Goal: Transaction & Acquisition: Purchase product/service

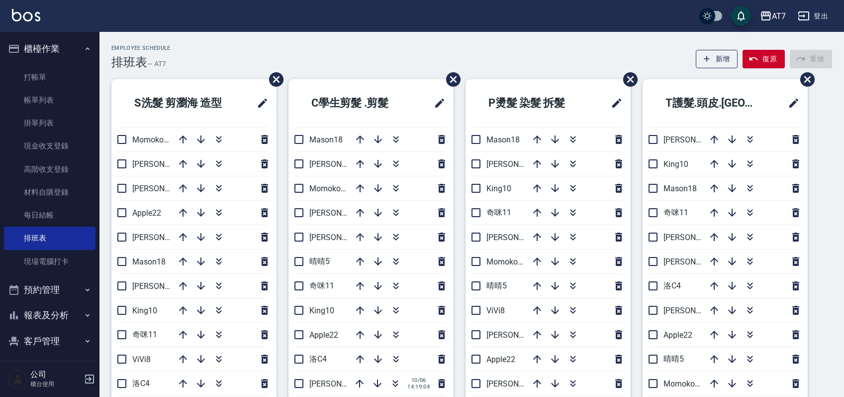
scroll to position [66, 0]
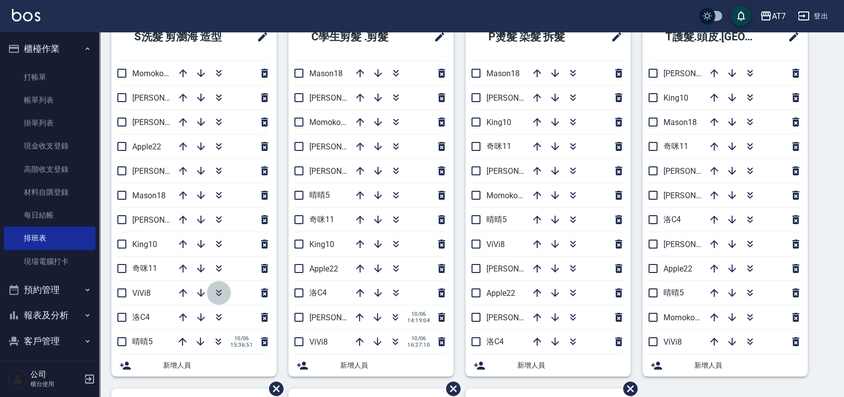
click at [222, 293] on icon "button" at bounding box center [219, 293] width 12 height 12
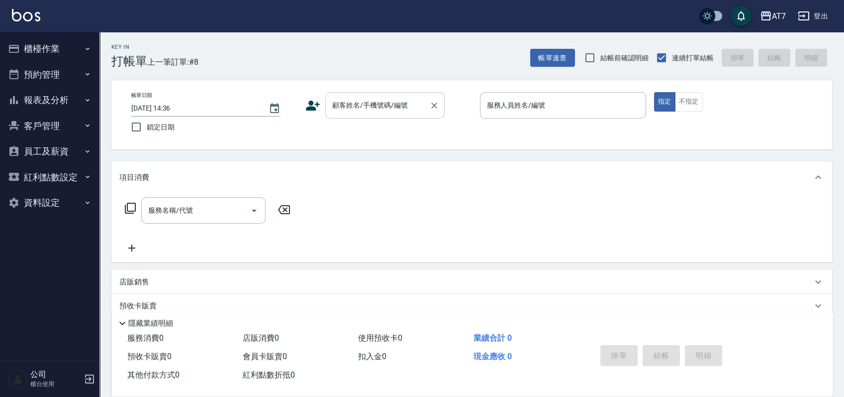
click at [385, 112] on input "顧客姓名/手機號碼/編號" at bounding box center [378, 105] width 96 height 17
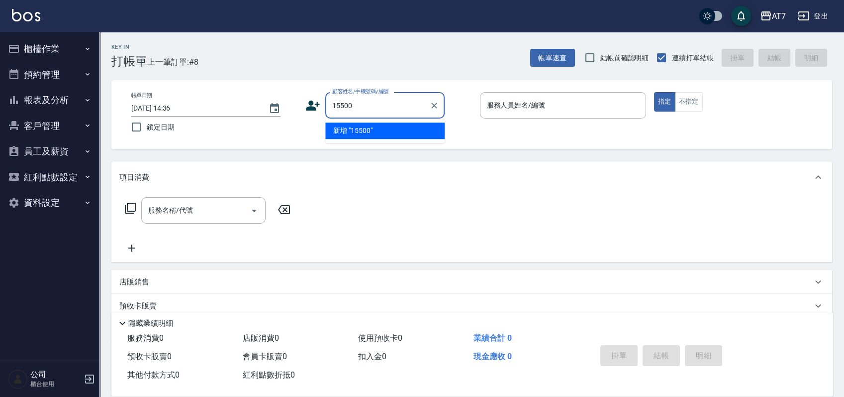
type input "15500"
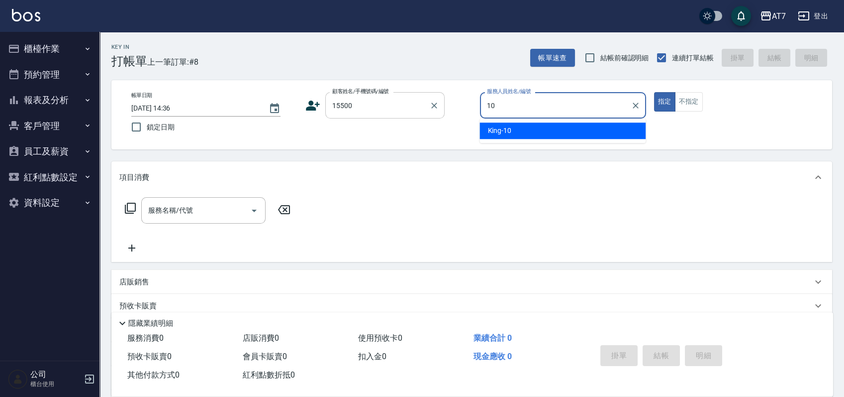
type input "[PERSON_NAME]-10"
type button "true"
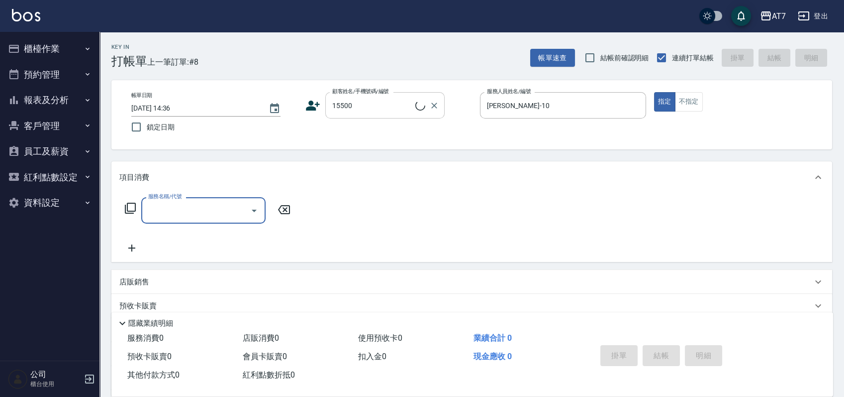
type input "公司/公司15500/15500"
type input "608"
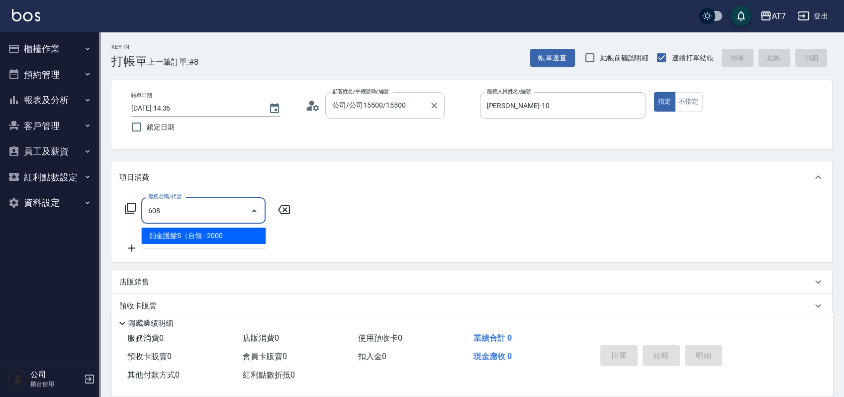
type input "200"
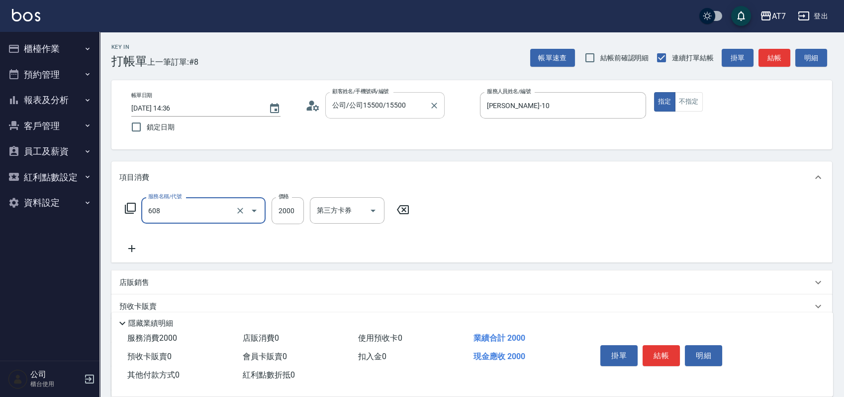
type input "鉑金護髮S（自領(608)"
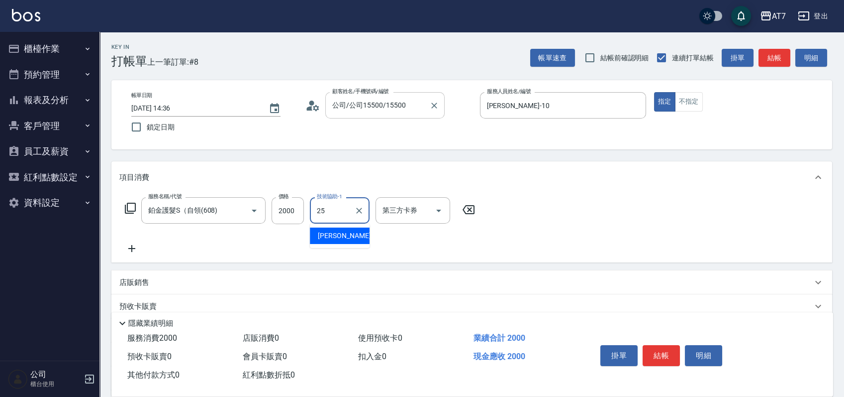
type input "Sandy-25"
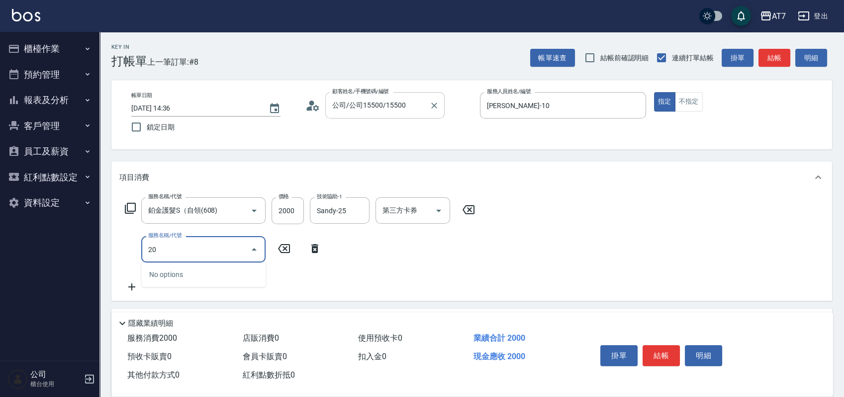
type input "201"
type input "350"
type input "燙-互助(201)"
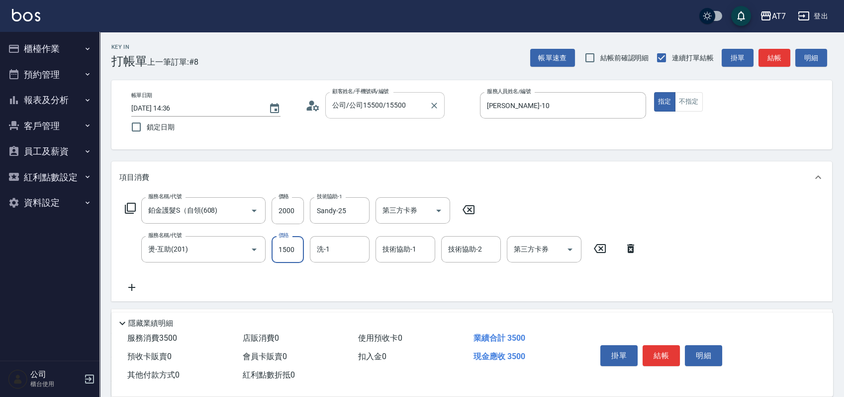
type input "2"
type input "200"
type input "250"
type input "220"
type input "2500"
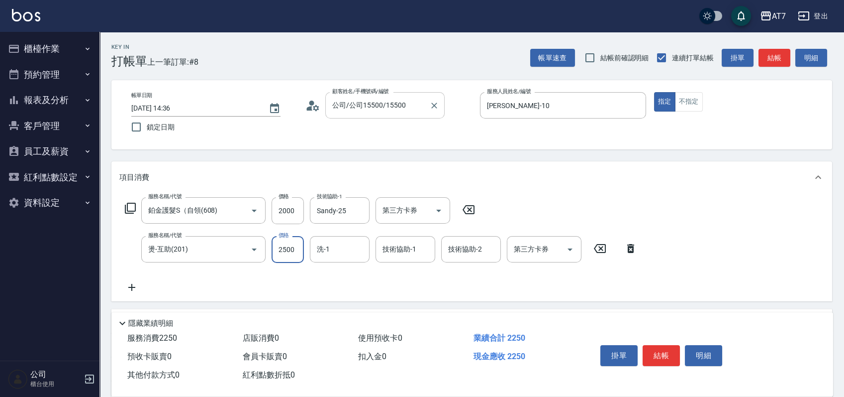
type input "450"
type input "2500"
type input "Sandy-25"
click at [673, 349] on button "結帳" at bounding box center [661, 355] width 37 height 21
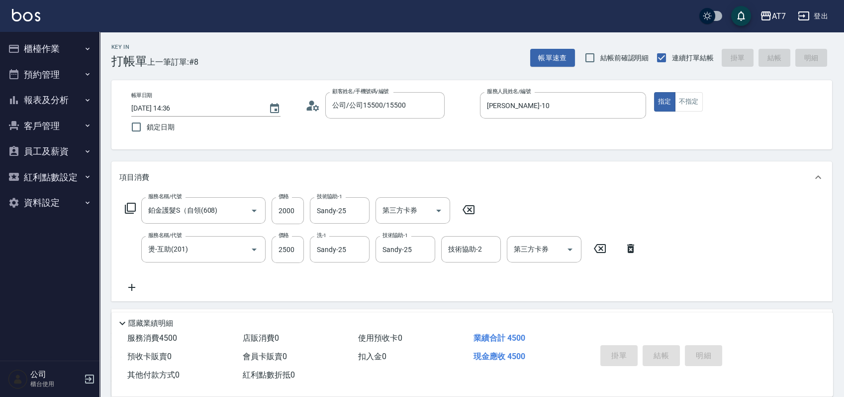
type input "2025/10/06 17:54"
type input "0"
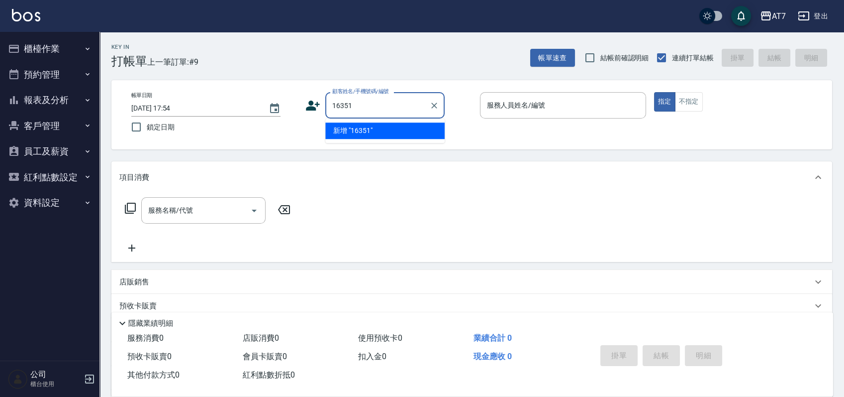
type input "16351"
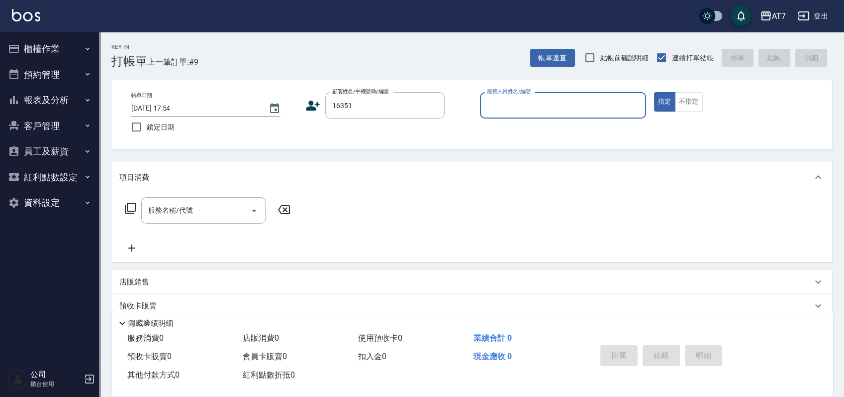
type input "4"
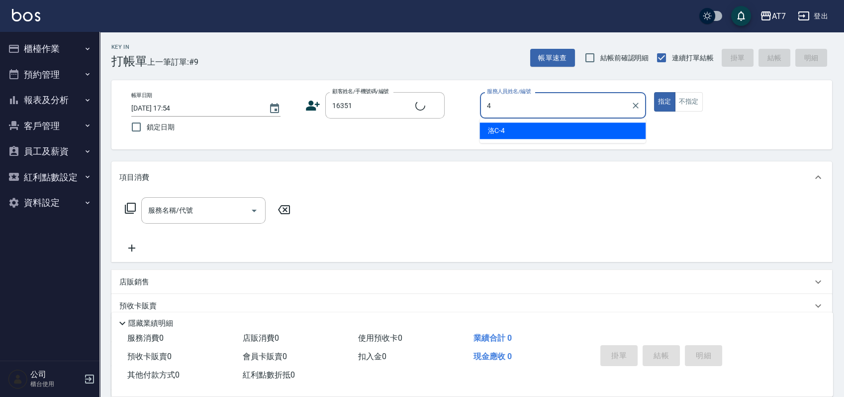
type input "公司/公司16351/16351"
type input "洛C-4"
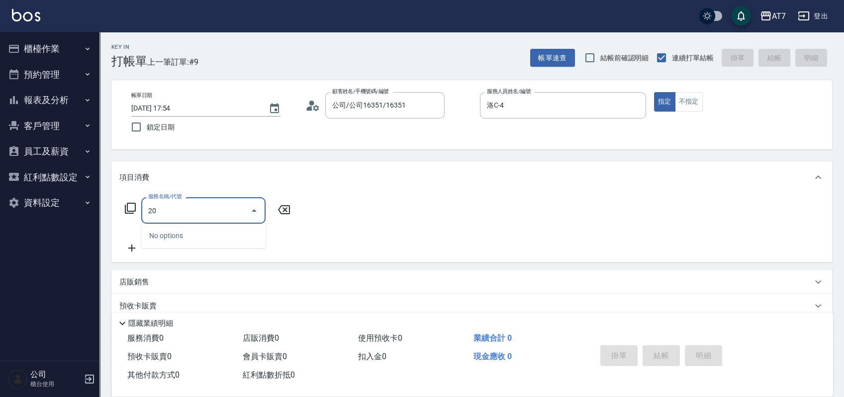
type input "200"
type input "150"
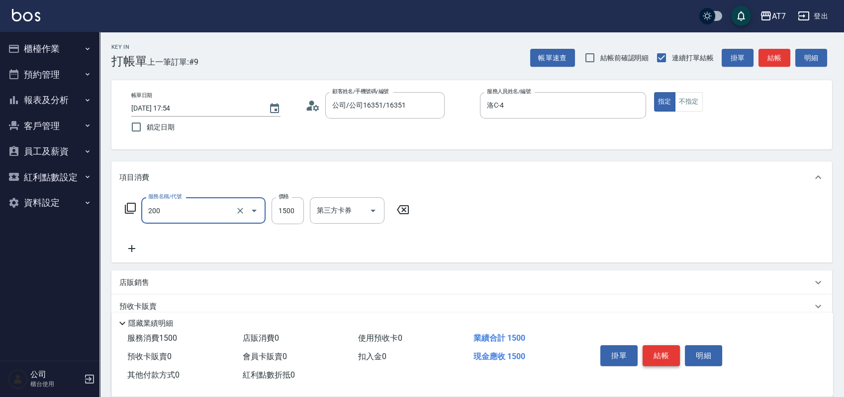
type input "燙髮(200)"
type input "0"
type input "199"
type input "10"
type input "1999"
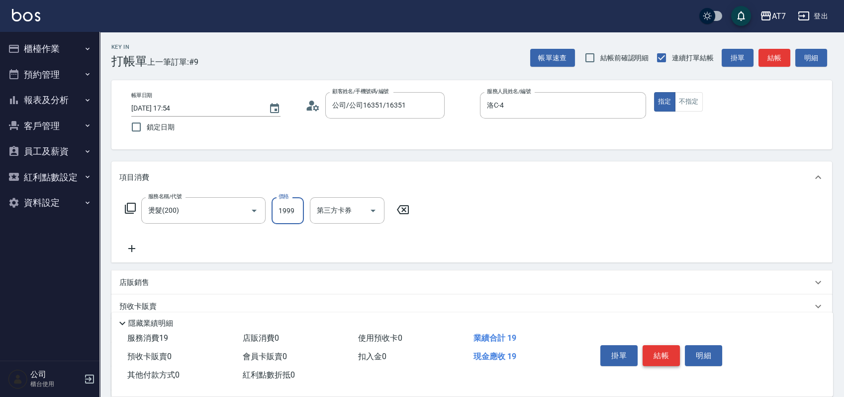
type input "190"
type input "1999"
click at [673, 349] on button "結帳" at bounding box center [661, 355] width 37 height 21
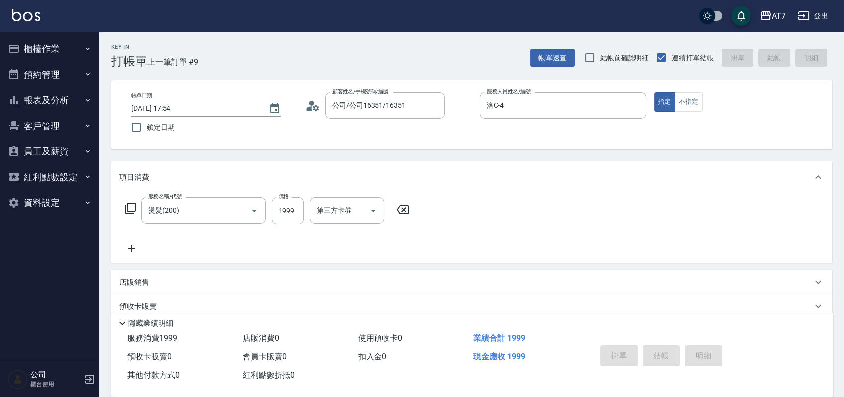
type input "0"
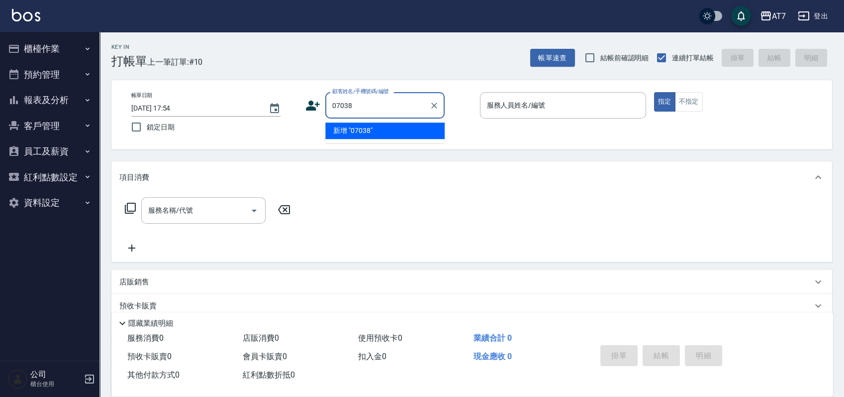
type input "07038"
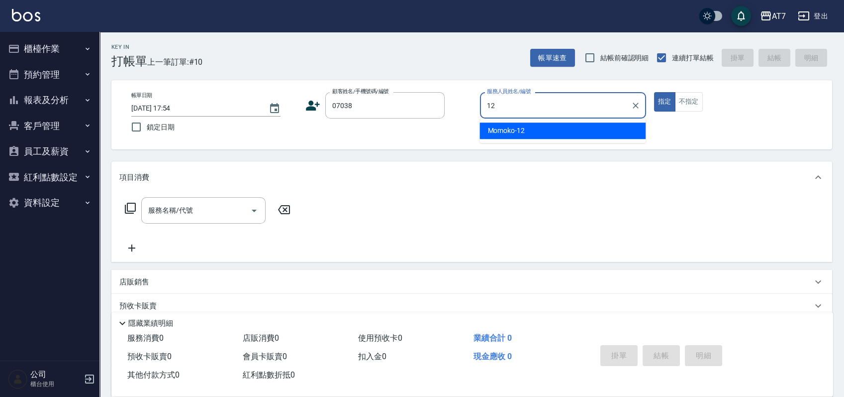
type input "Momoko-12"
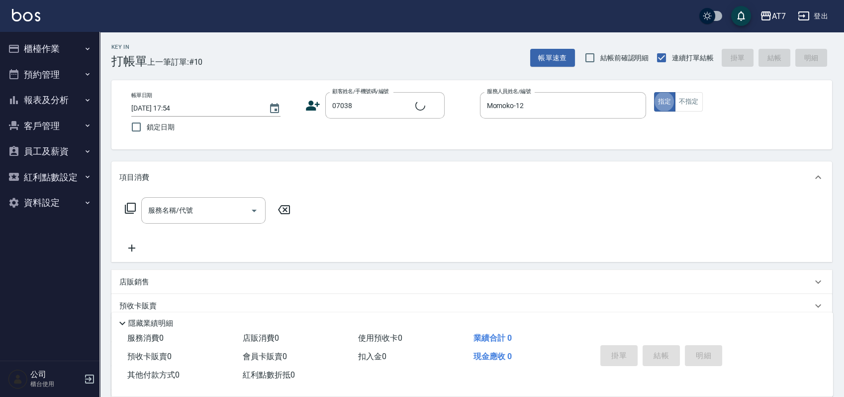
type input "公司/公司07038/07038"
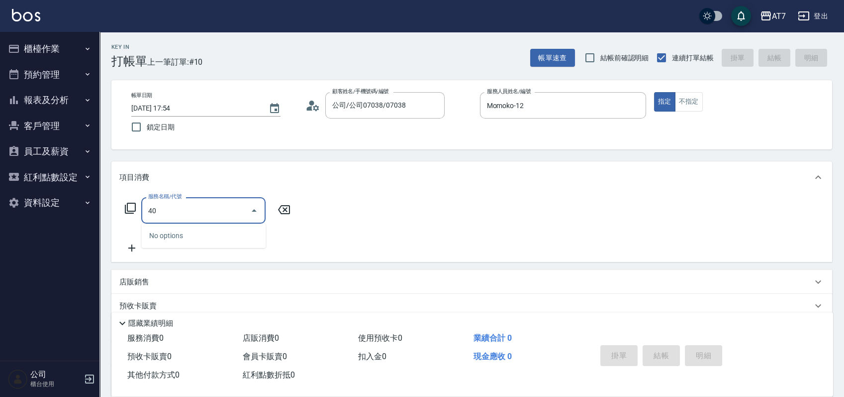
type input "401"
type input "150"
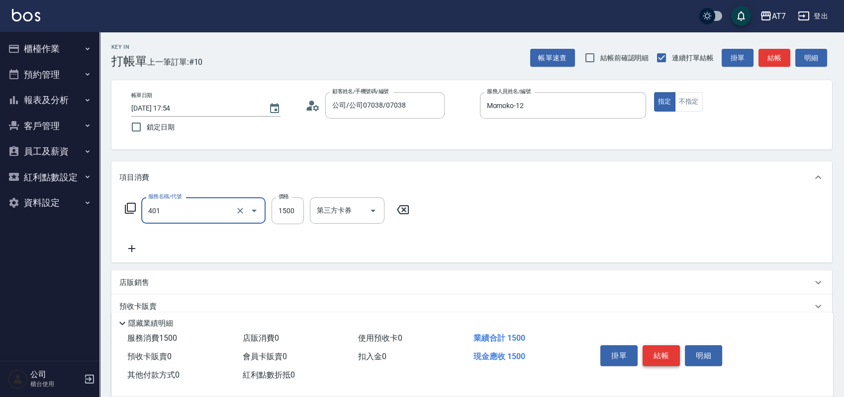
type input "染髮(互助)(401)"
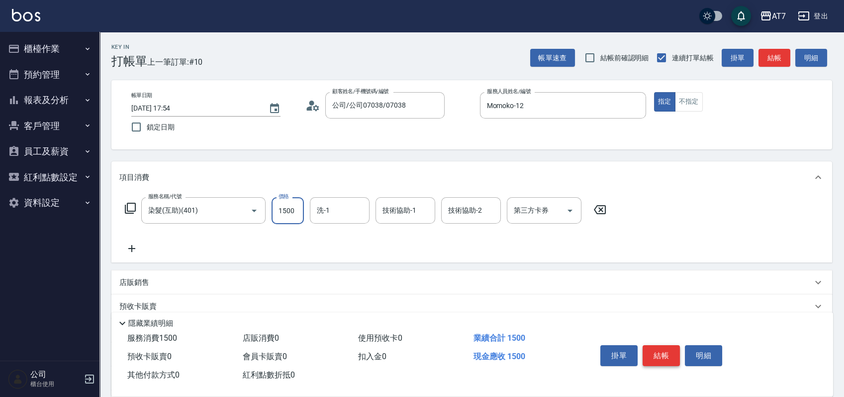
type input "0"
type input "328"
type input "320"
type input "3280"
type input "依依-30"
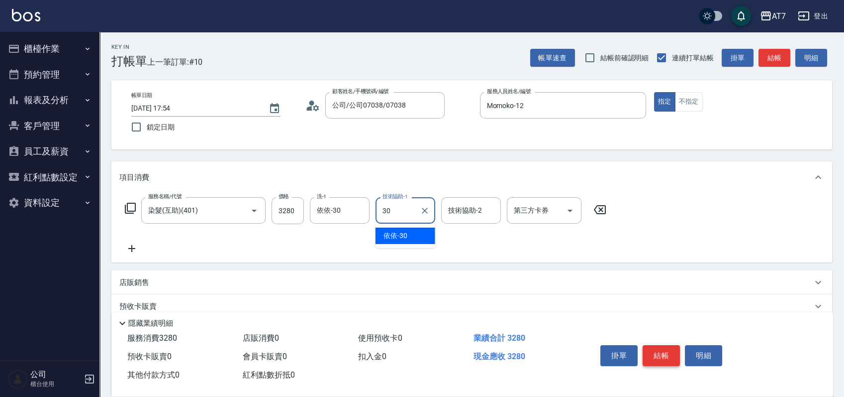
type input "依依-30"
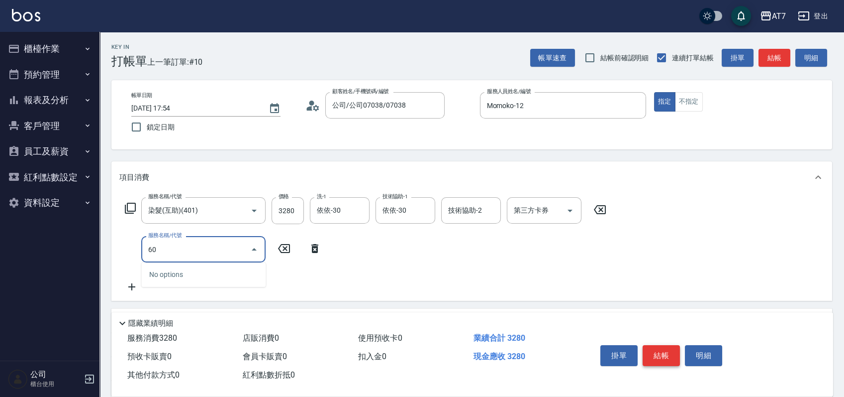
type input "603"
type input "400"
type input "TKO護髮（助(603)"
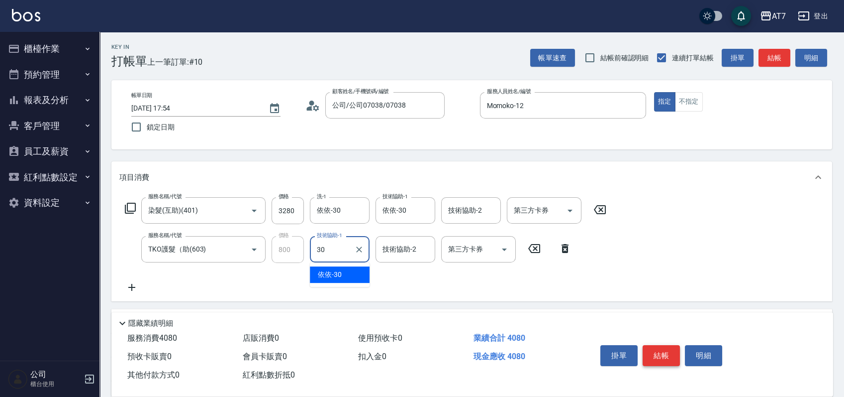
type input "依依-30"
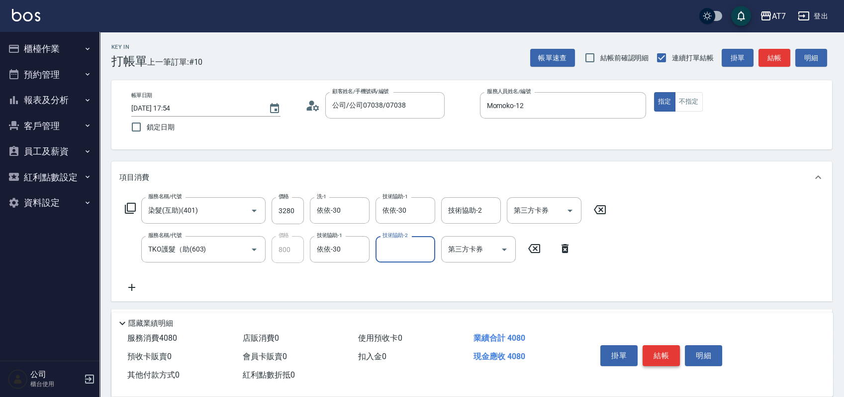
click at [673, 349] on button "結帳" at bounding box center [661, 355] width 37 height 21
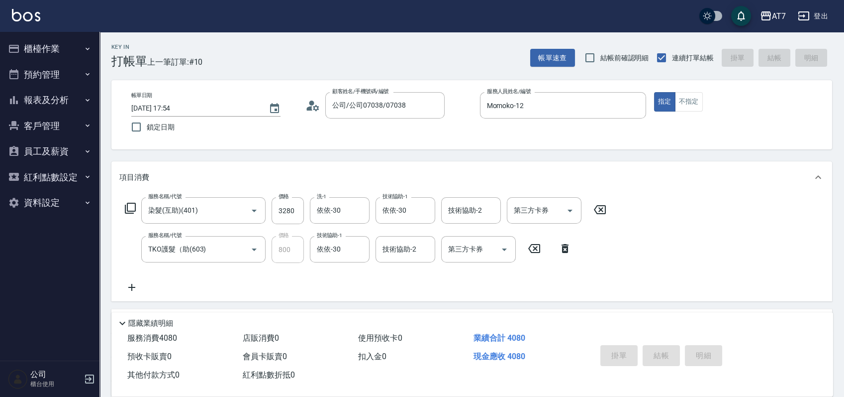
type input "2025/10/06 17:55"
type input "0"
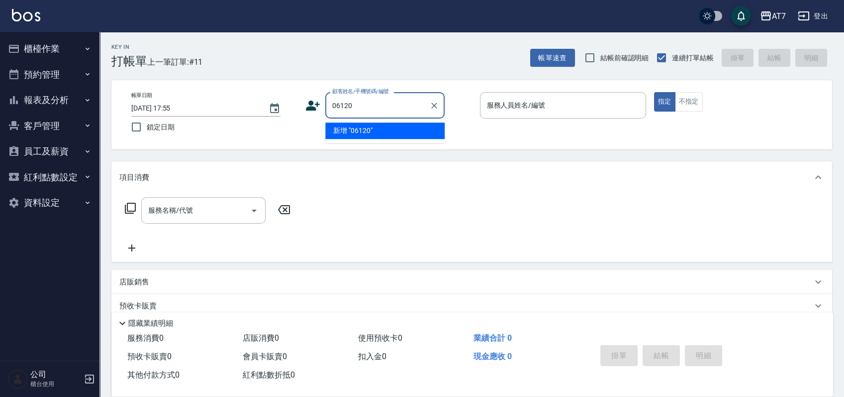
type input "06120"
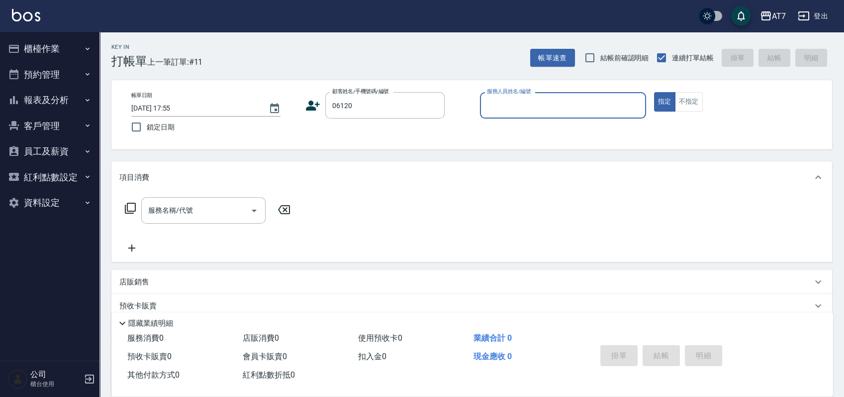
type input "8"
type input "公司單/06120-1/06120"
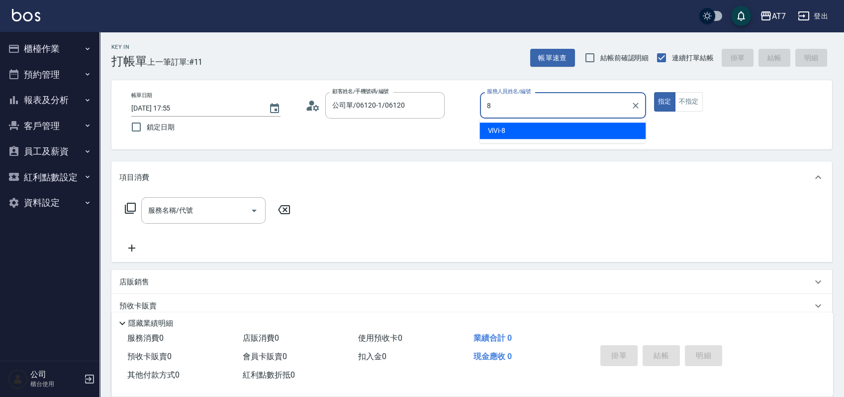
type input "ViVi-8"
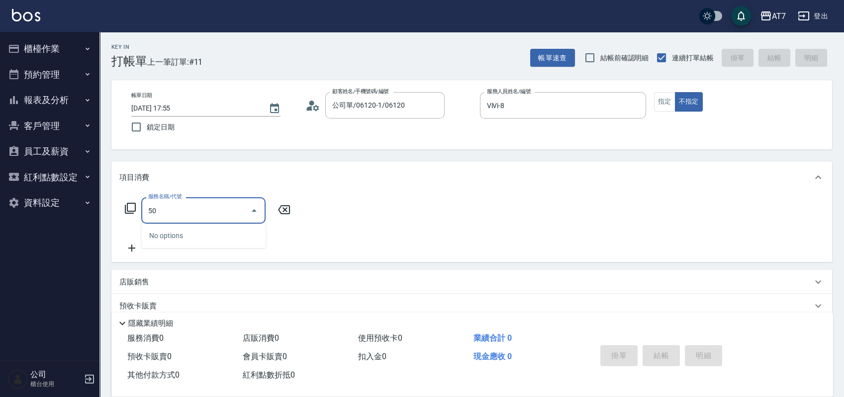
type input "501"
type input "30"
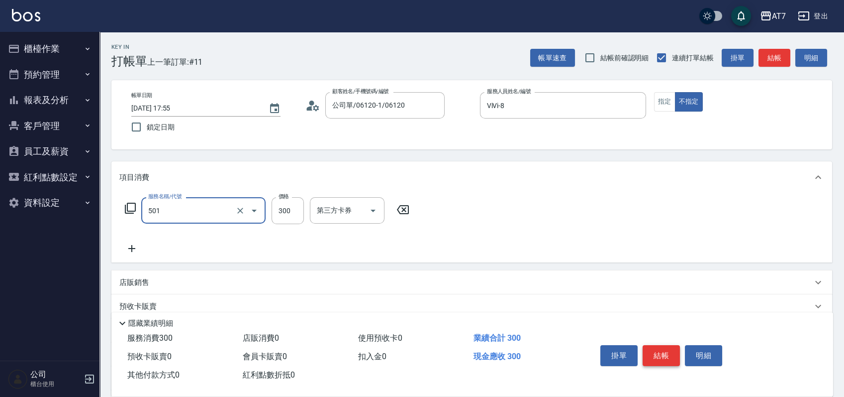
type input "洗髮(互助)(501)"
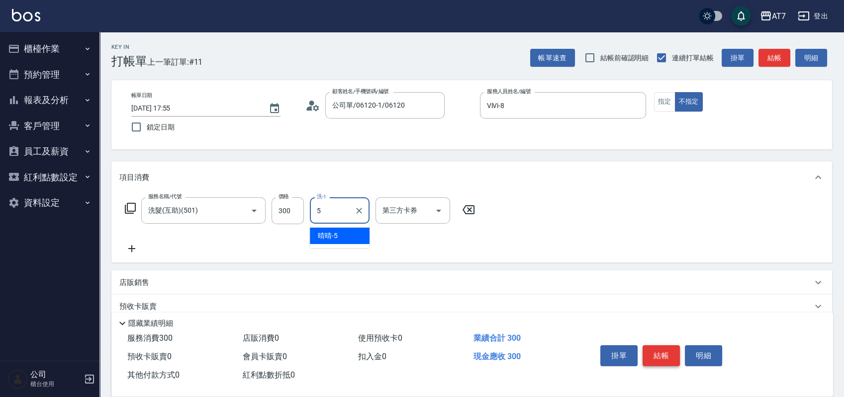
type input "晴晴-5"
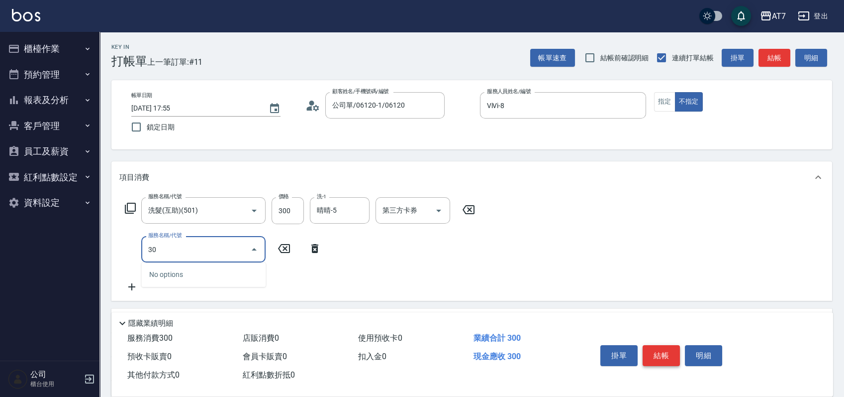
type input "303"
type input "70"
type input "A級剪髮(303)"
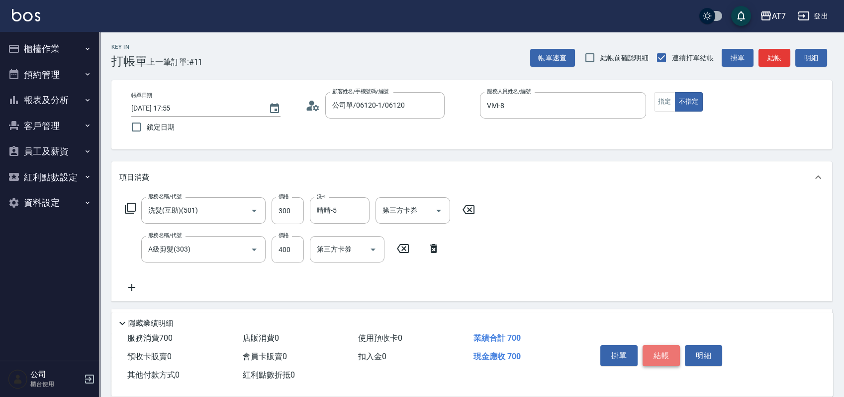
click at [673, 349] on button "結帳" at bounding box center [661, 355] width 37 height 21
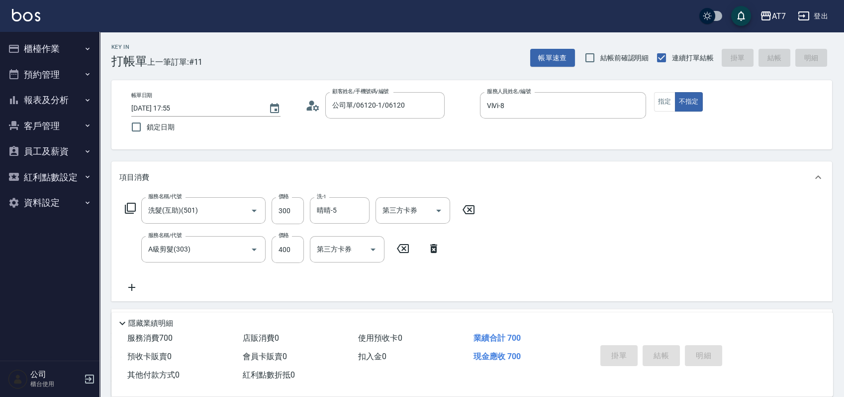
type input "0"
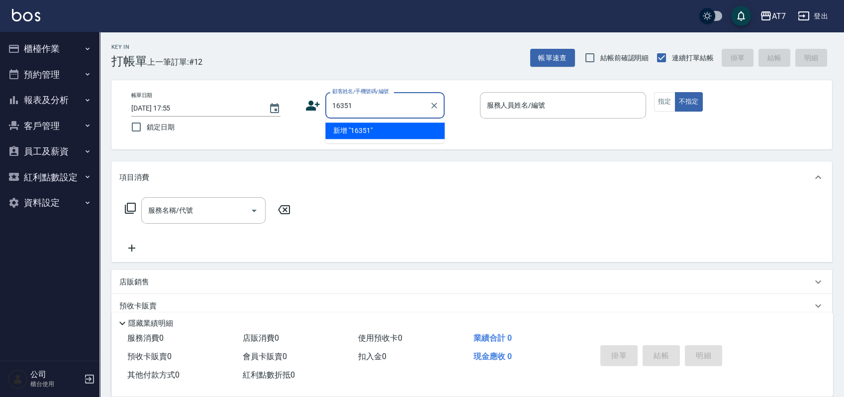
type input "16351"
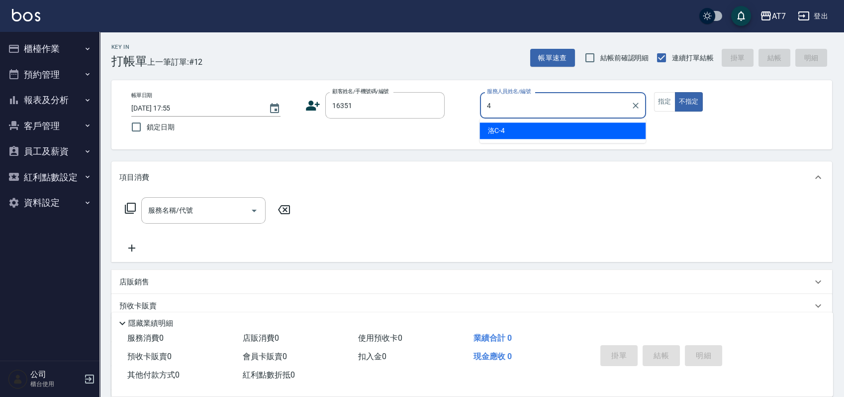
type input "洛C-4"
type button "false"
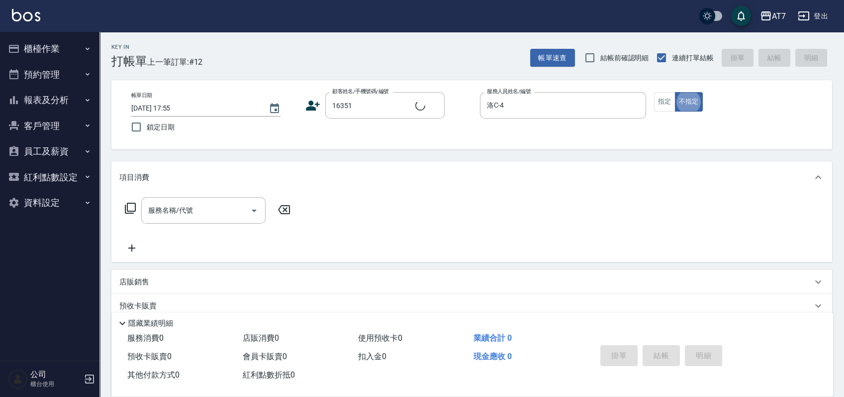
type input "公司/公司16351/16351"
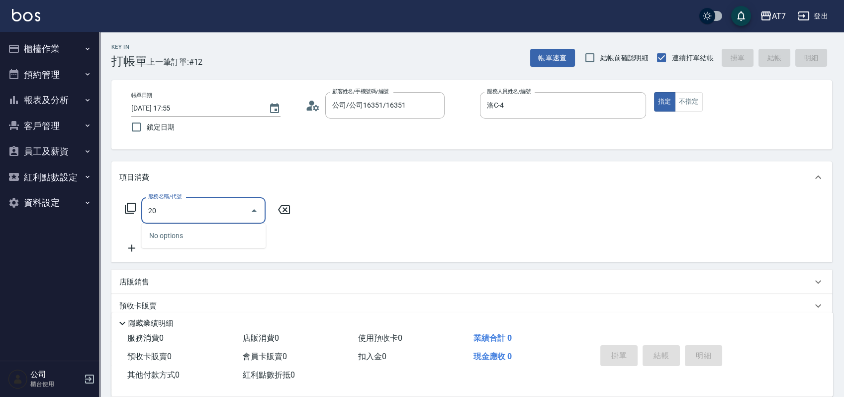
type input "201"
type input "150"
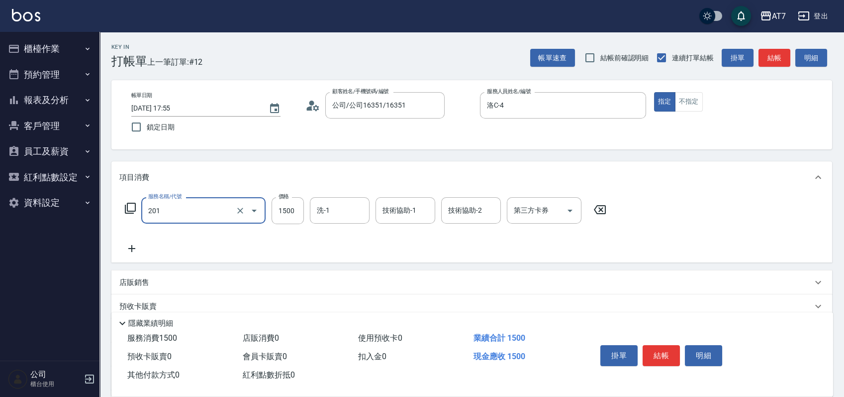
type input "燙-互助(201)"
type input "2"
type input "0"
type input "274"
type input "20"
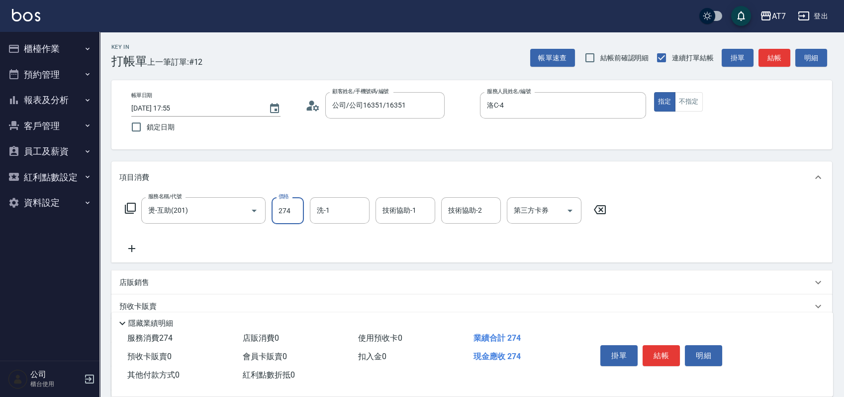
type input "2749"
type input "270"
type input "2749"
type input "Sandy-25"
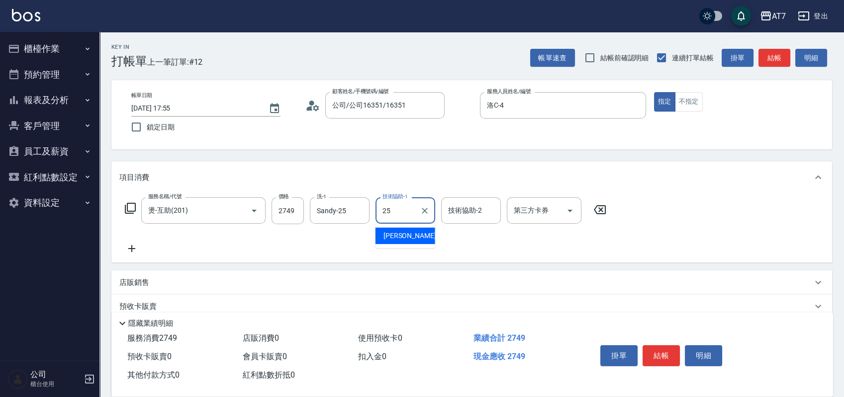
type input "Sandy-25"
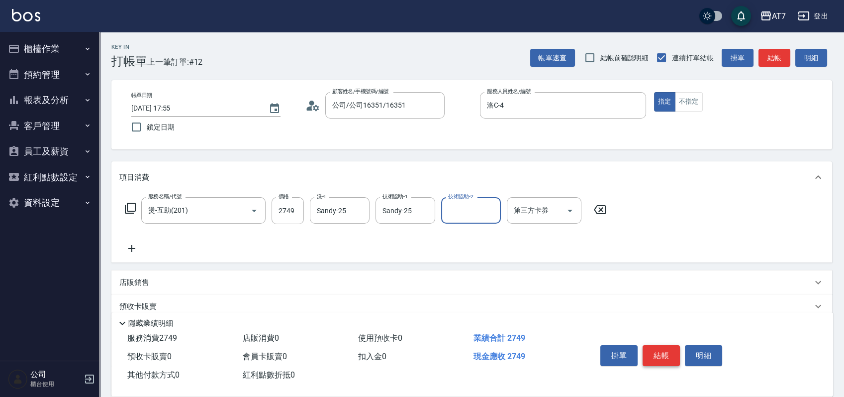
click at [659, 348] on button "結帳" at bounding box center [661, 355] width 37 height 21
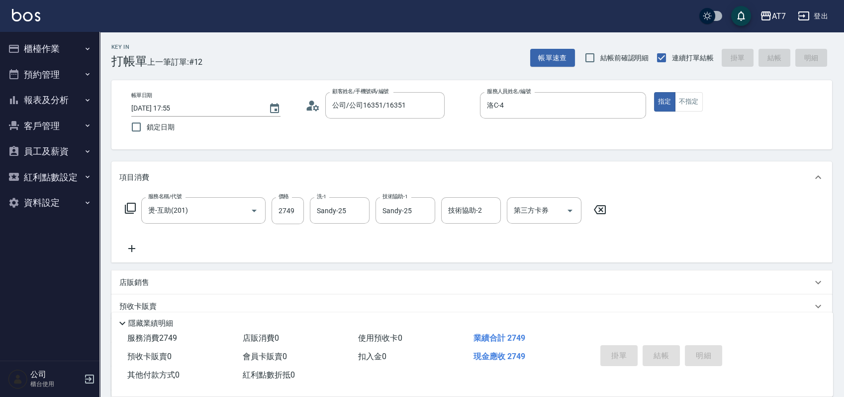
type input "2025/10/06 17:56"
type input "0"
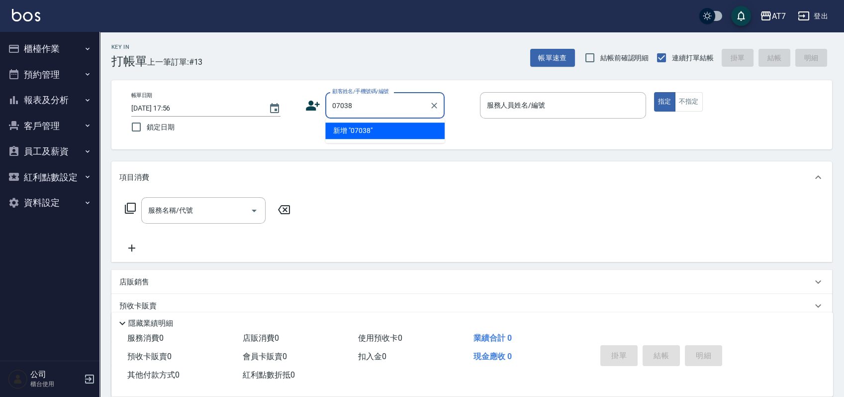
type input "07038"
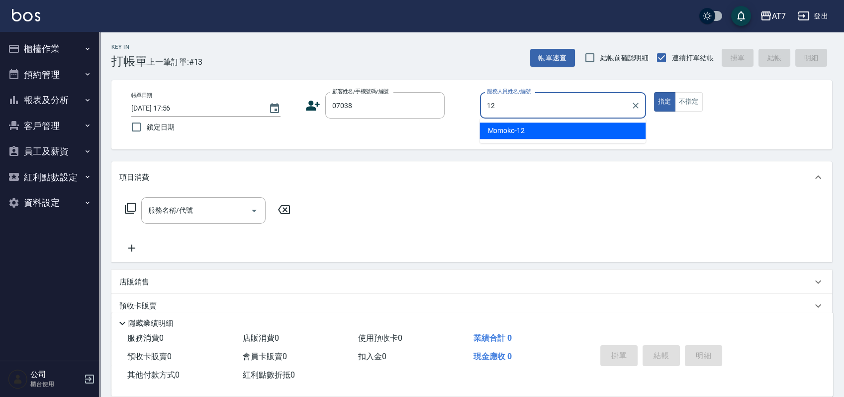
type input "Momoko-12"
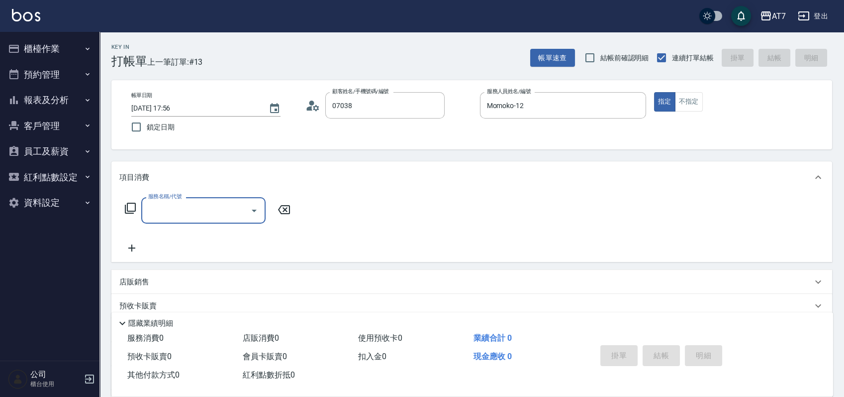
type input "公司/公司07038/07038"
type input "304"
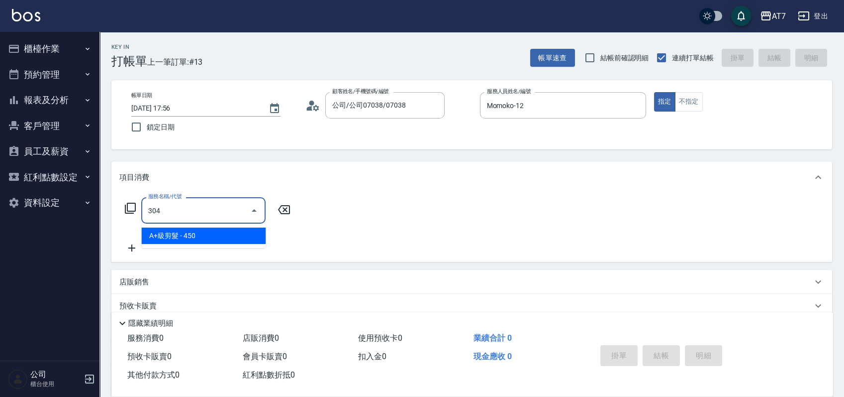
type input "40"
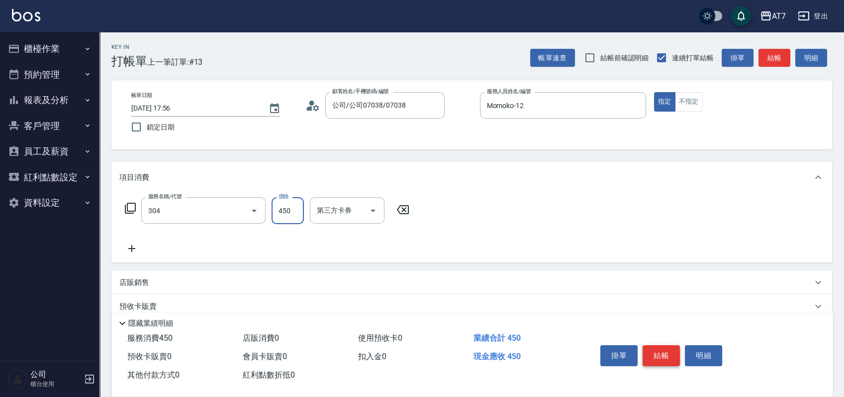
type input "A+級剪髮(304)"
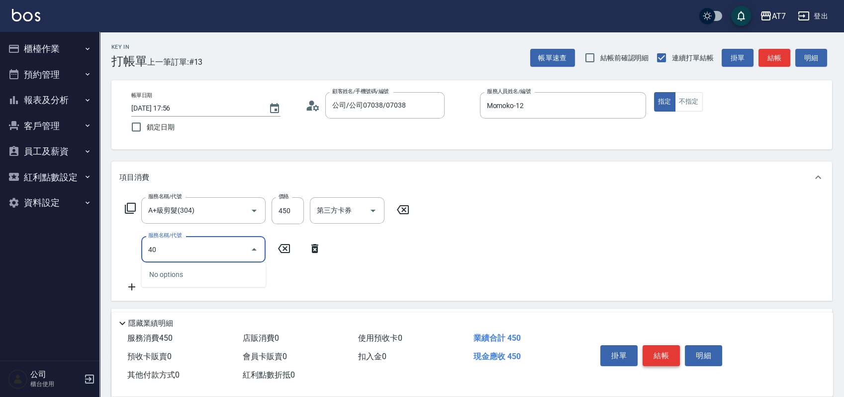
type input "401"
type input "190"
type input "染髮(互助)(401)"
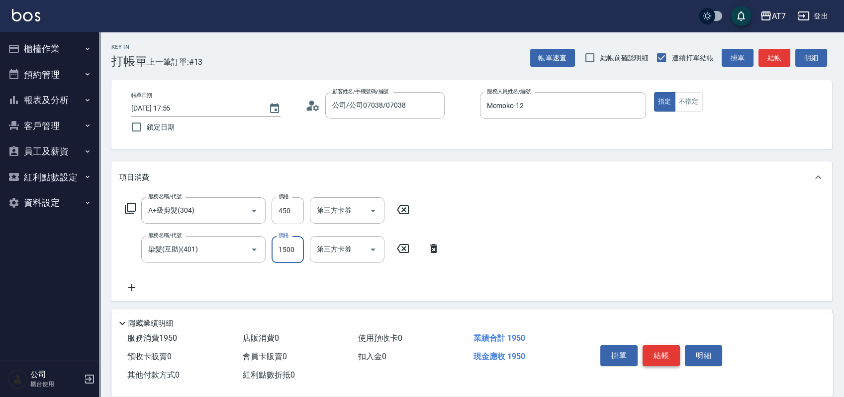
type input "40"
type input "328"
type input "370"
type input "3280"
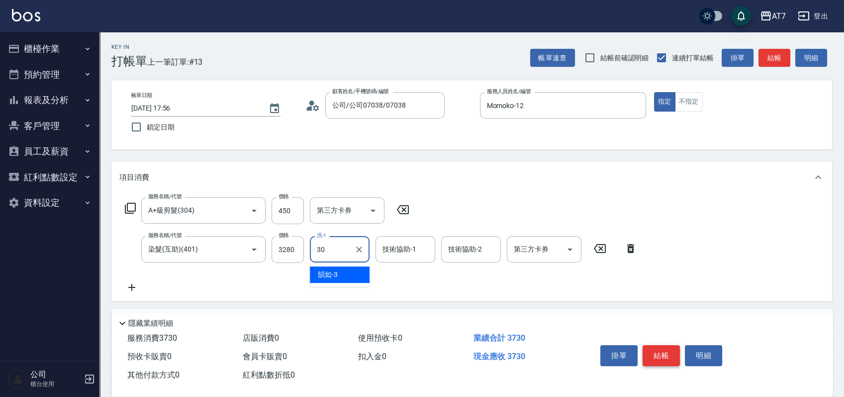
type input "依依-30"
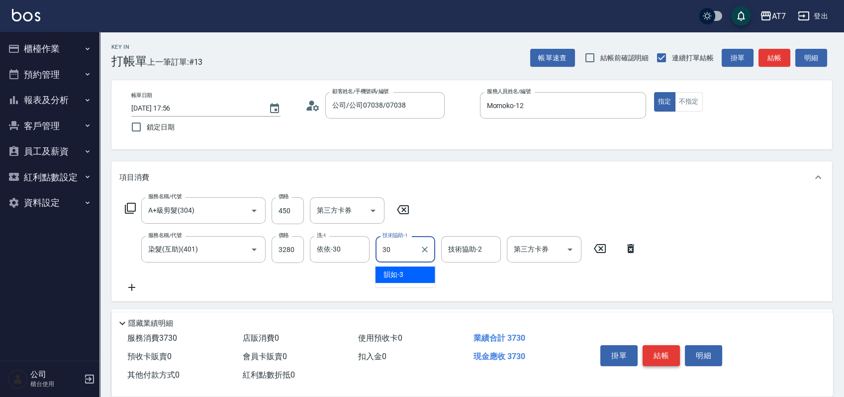
type input "依依-30"
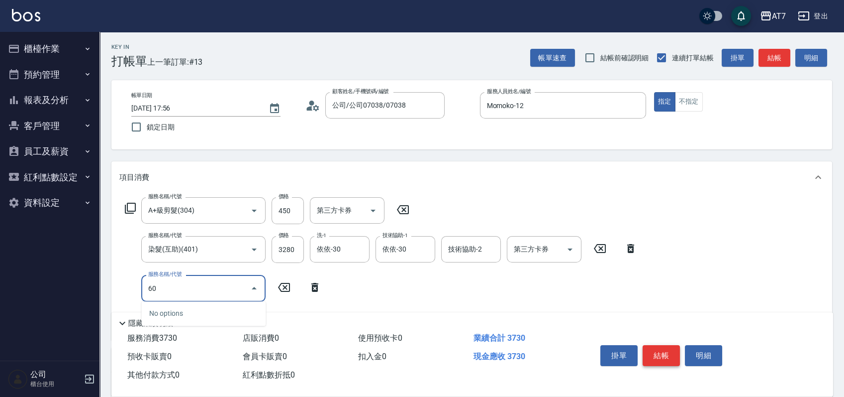
type input "603"
type input "450"
type input "TKO護髮（助(603)"
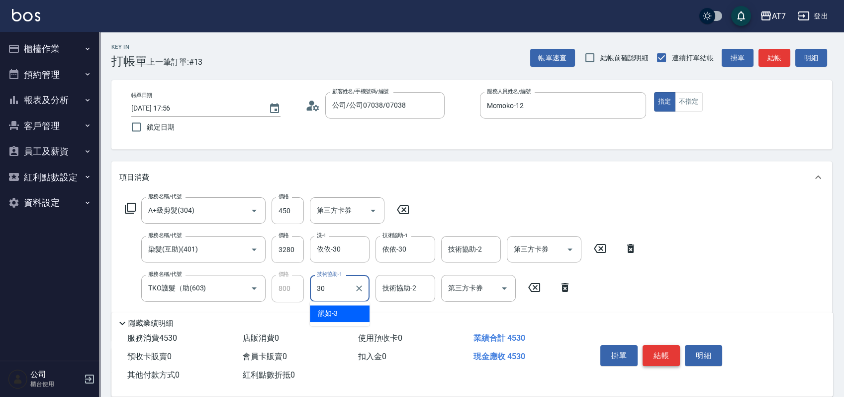
type input "依依-30"
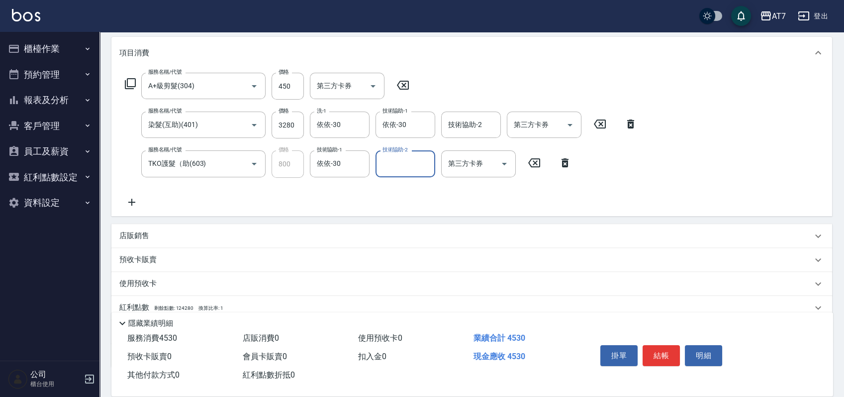
scroll to position [189, 0]
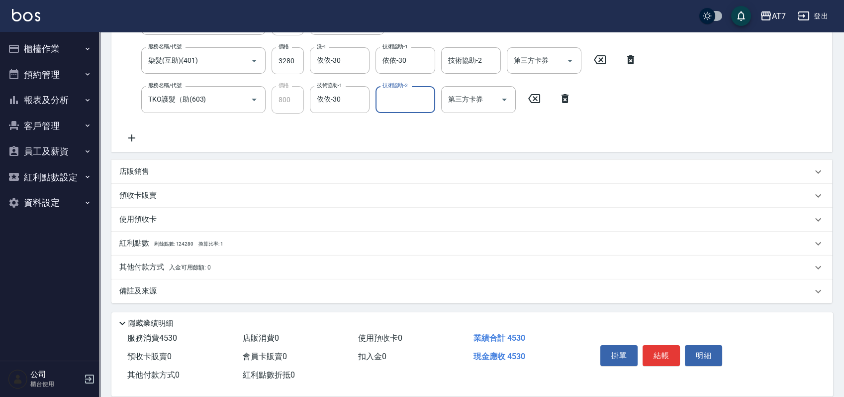
click at [229, 177] on div "店販銷售" at bounding box center [471, 172] width 721 height 24
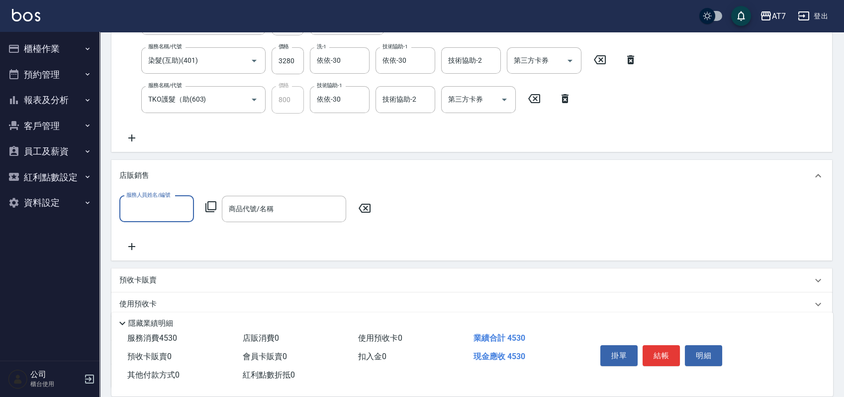
scroll to position [0, 0]
type input "Momoko-12"
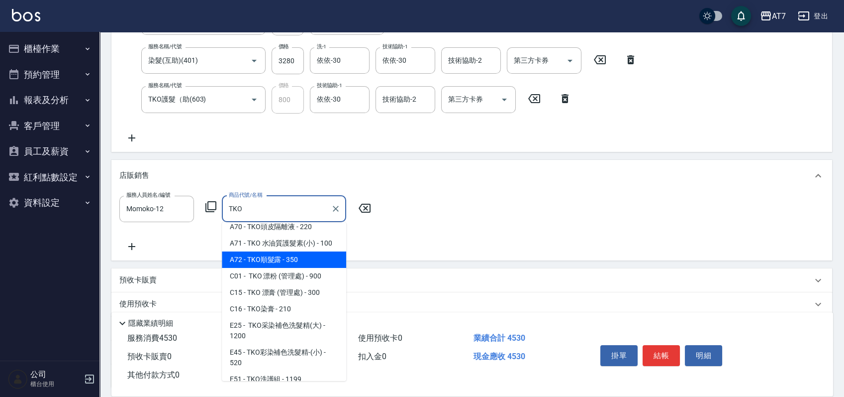
scroll to position [77, 0]
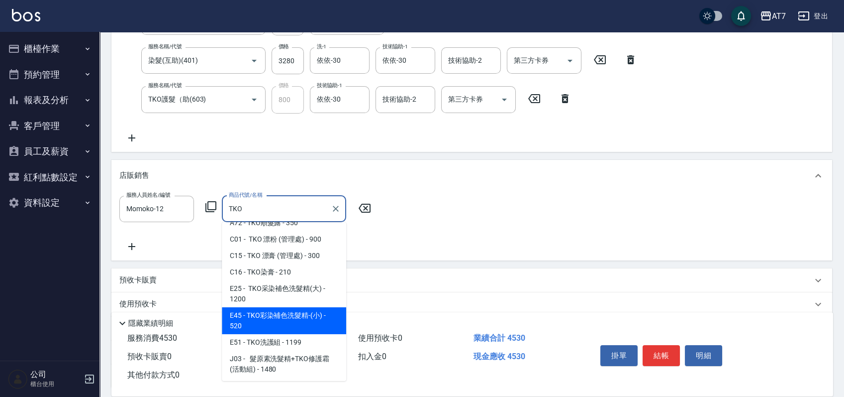
click at [306, 321] on span "E45 - TKO彩染補色洗髮精-(小) - 520" at bounding box center [284, 320] width 124 height 27
type input "TKO彩染補色洗髮精-(小)"
type input "500"
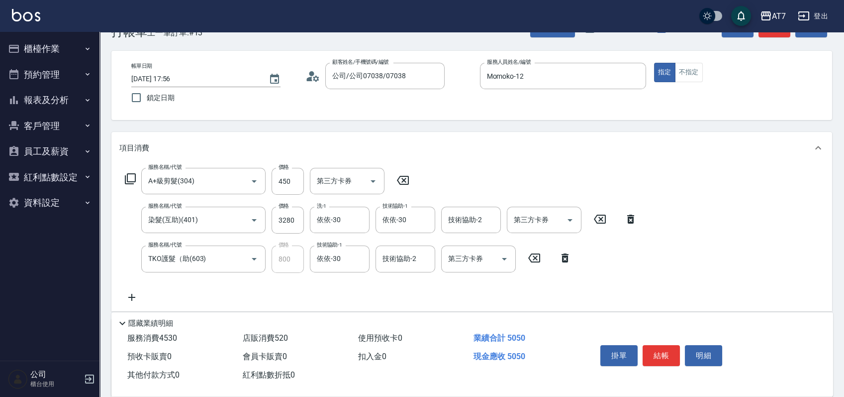
scroll to position [0, 0]
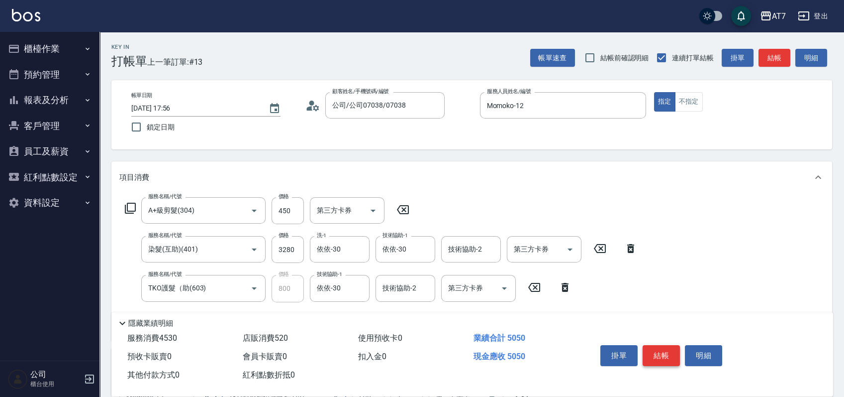
type input "TKO彩染補色洗髮精-(小)"
click at [665, 356] on button "結帳" at bounding box center [661, 355] width 37 height 21
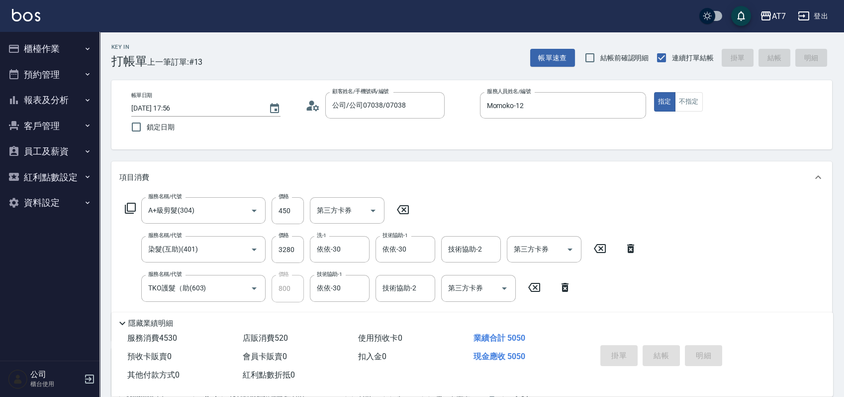
type input "0"
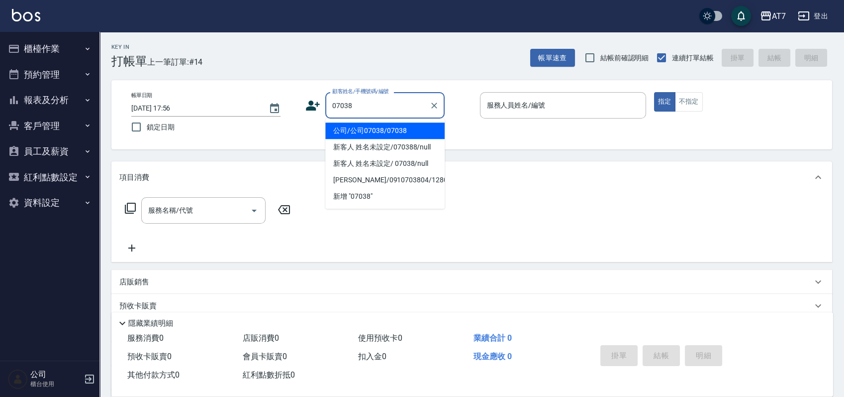
type input "公司/公司07038/07038"
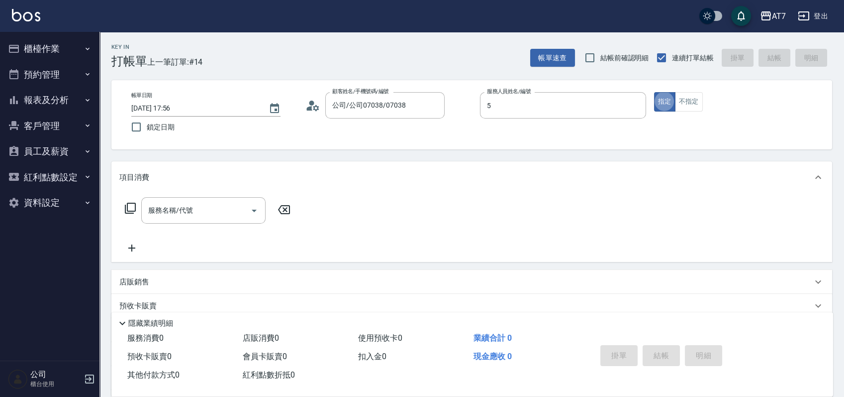
type input "晴晴-5"
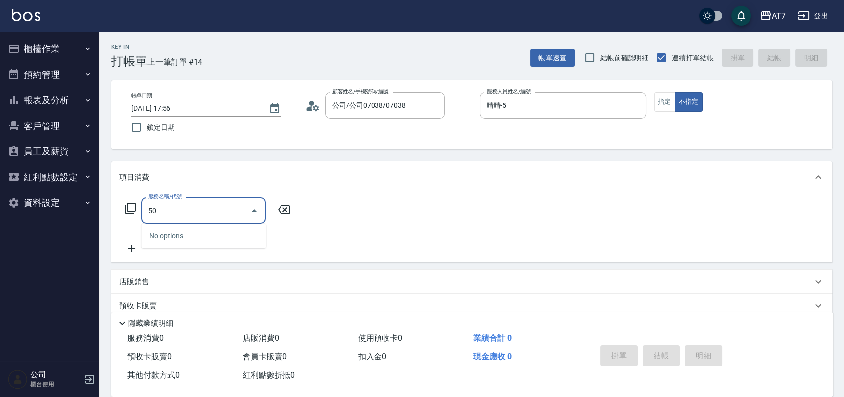
type input "506"
type input "30"
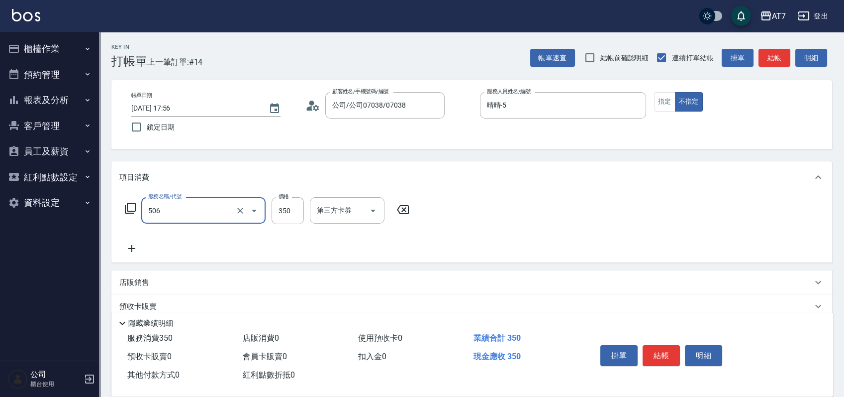
type input "精油舒壓洗髮(506)"
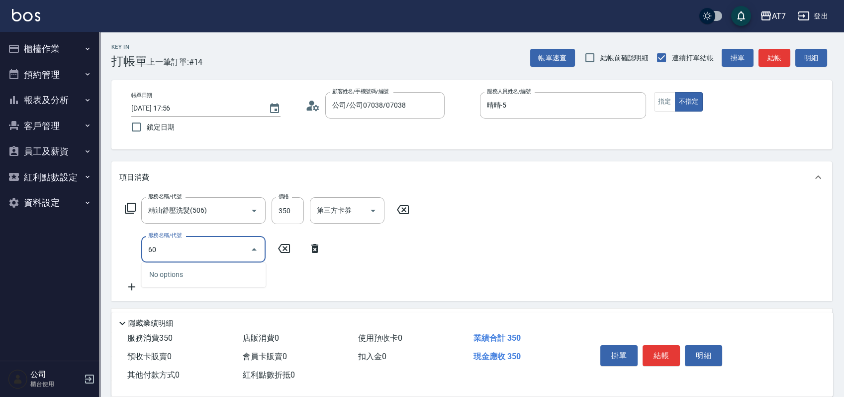
type input "602"
type input "110"
type input "TKO護髮（自(602)"
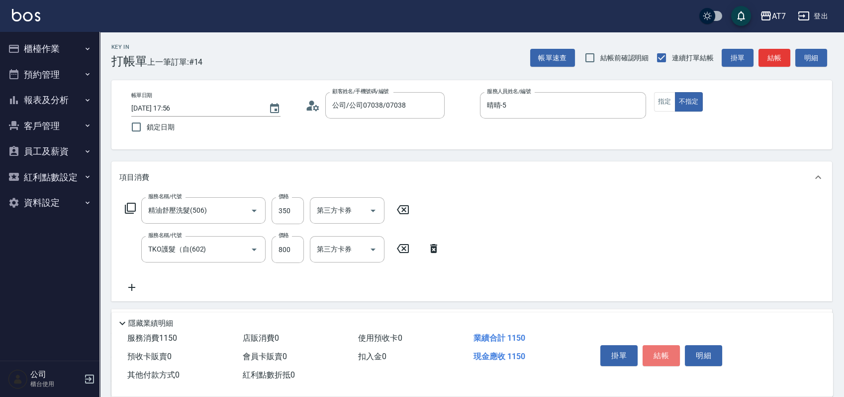
click at [651, 358] on button "結帳" at bounding box center [661, 355] width 37 height 21
type input "0"
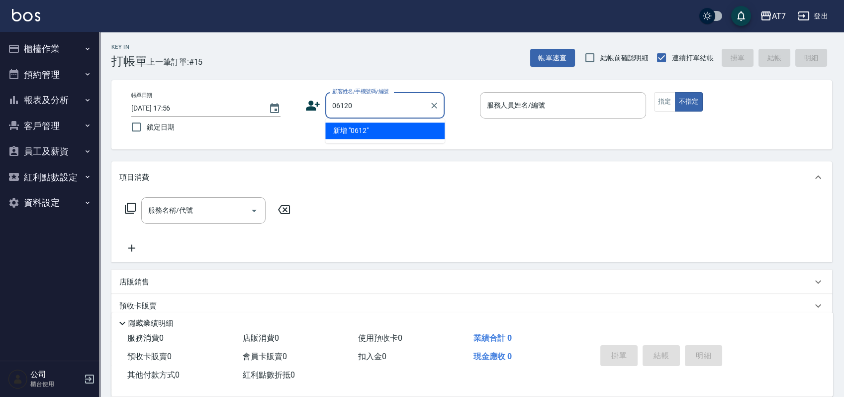
type input "06120"
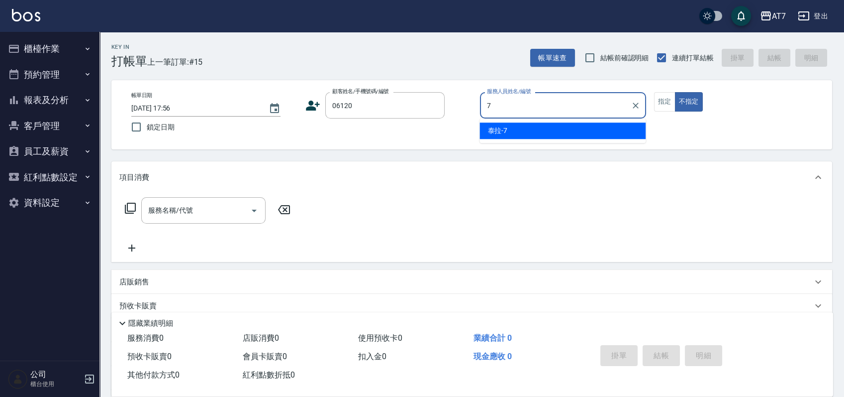
type input "泰拉-7"
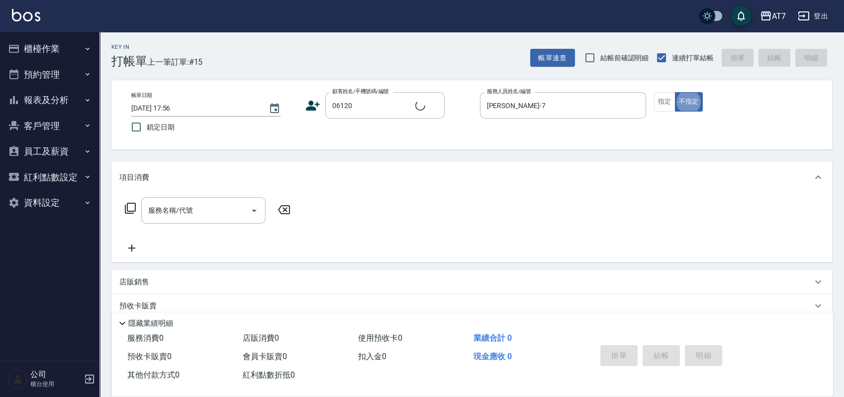
type input "公司單/06120-1/06120"
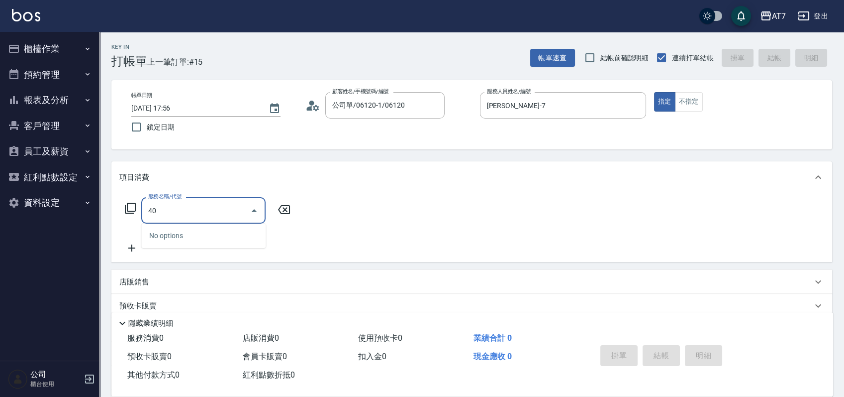
type input "400"
type input "150"
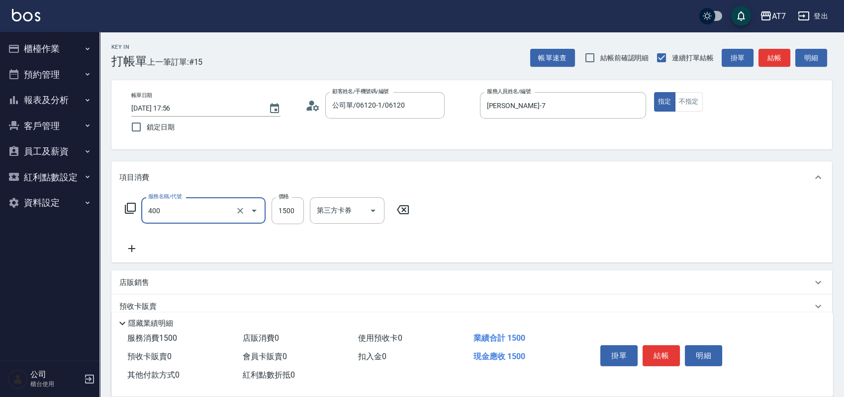
type input "染髮(400)"
type input "3"
type input "0"
type input "33"
type input "30"
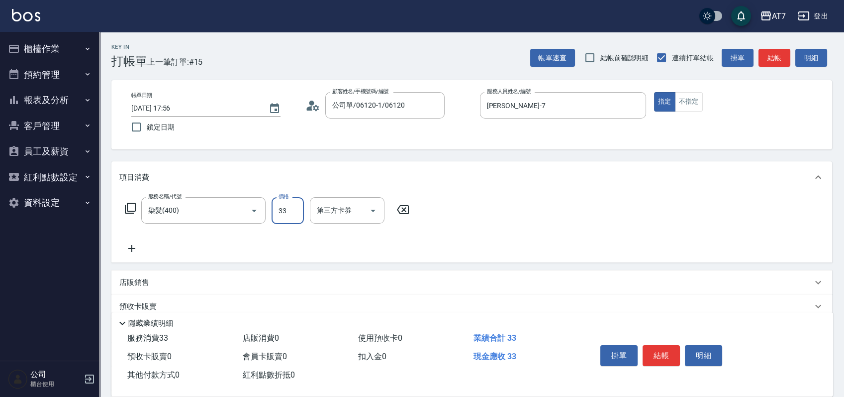
type input "338"
type input "330"
type input "3380"
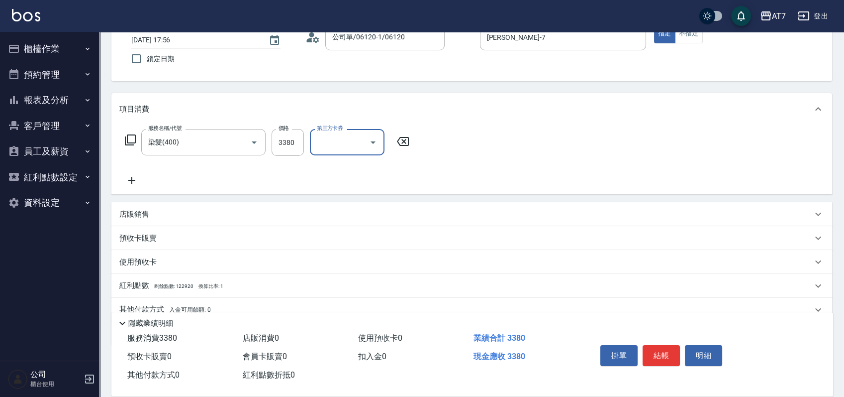
scroll to position [111, 0]
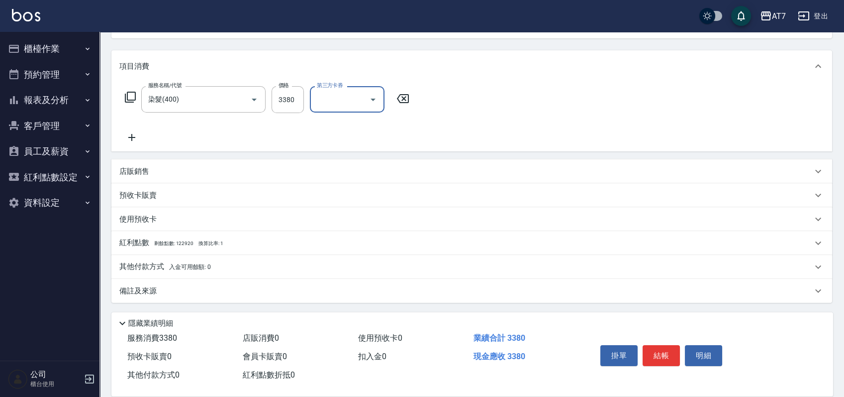
drag, startPoint x: 284, startPoint y: 267, endPoint x: 284, endPoint y: 257, distance: 10.0
click at [284, 265] on div "其他付款方式 入金可用餘額: 0" at bounding box center [465, 266] width 693 height 11
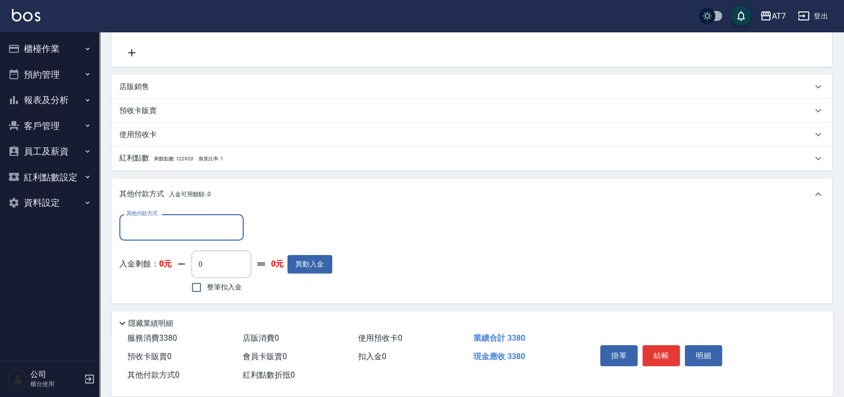
scroll to position [0, 0]
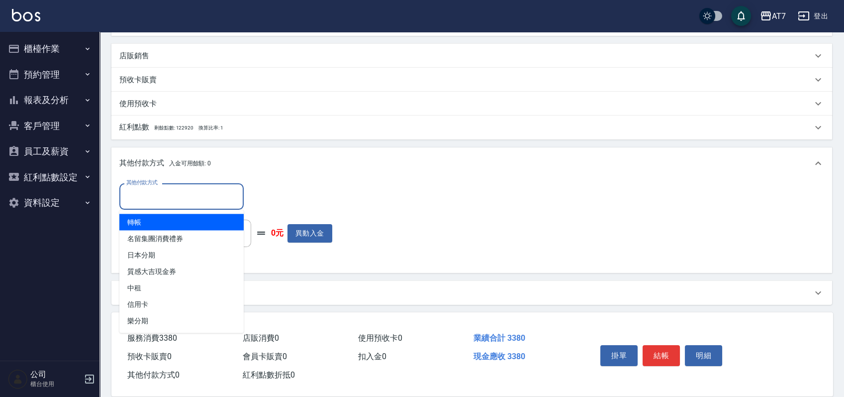
click at [150, 202] on input "其他付款方式" at bounding box center [181, 196] width 115 height 17
click at [144, 220] on span "轉帳" at bounding box center [181, 221] width 124 height 16
type input "轉帳"
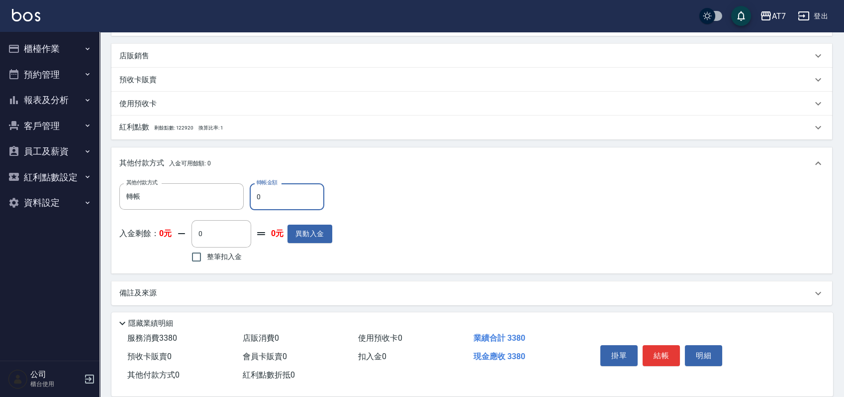
type input "30"
type input "300"
type input "3380"
type input "0"
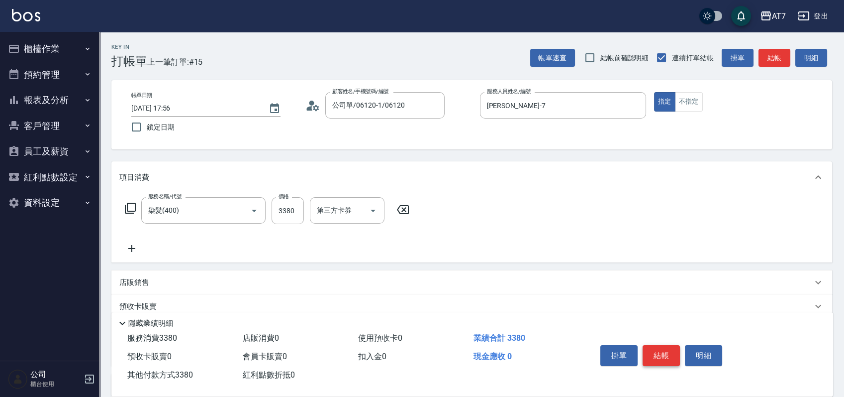
type input "3380"
click at [666, 350] on button "結帳" at bounding box center [661, 355] width 37 height 21
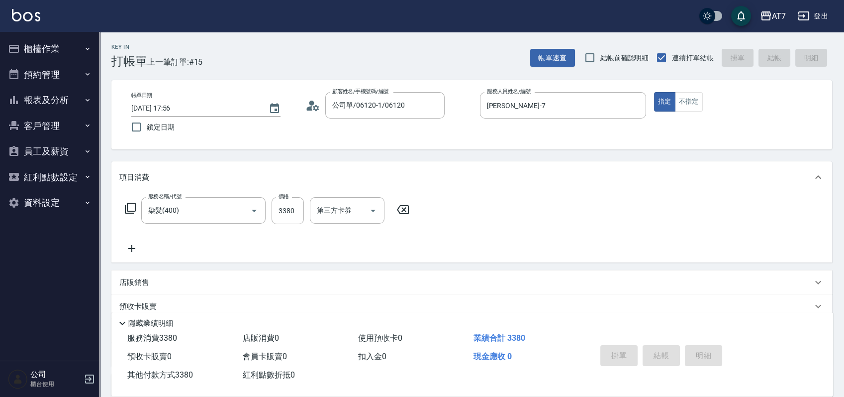
type input "2025/10/06 17:57"
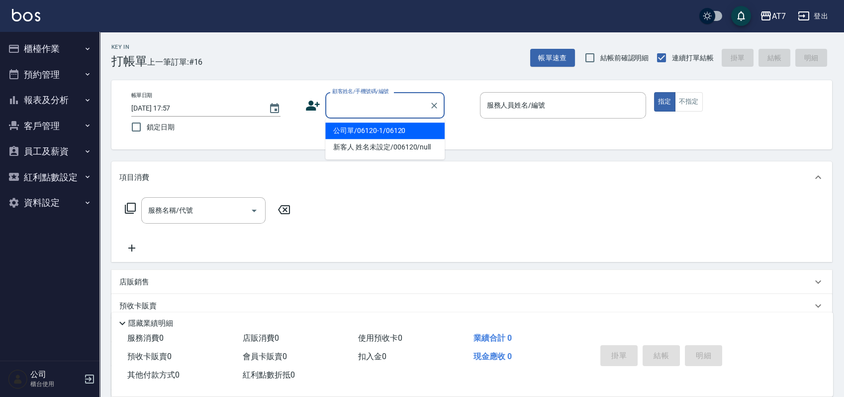
click at [385, 105] on input "顧客姓名/手機號碼/編號" at bounding box center [378, 105] width 96 height 17
type input "15500"
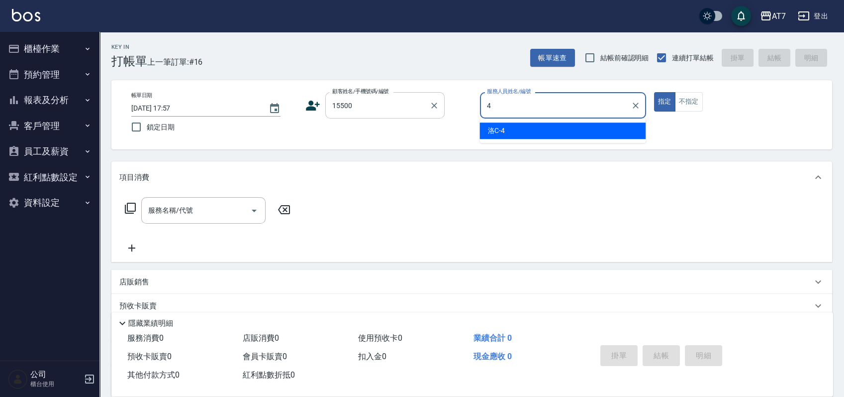
type input "洛C-4"
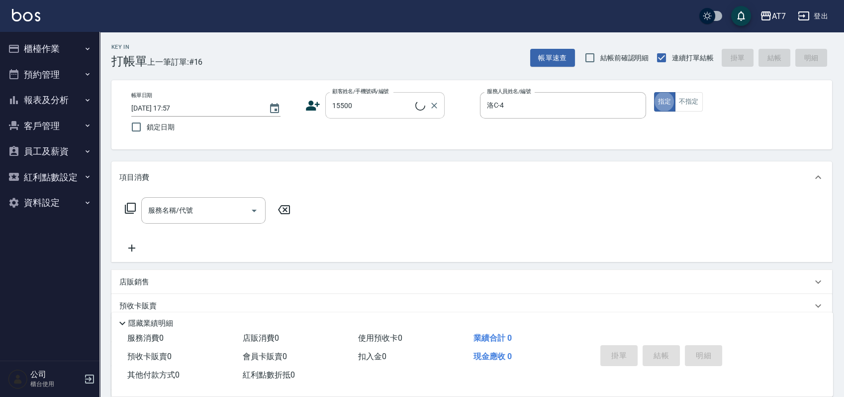
type input "公司/公司15500/15500"
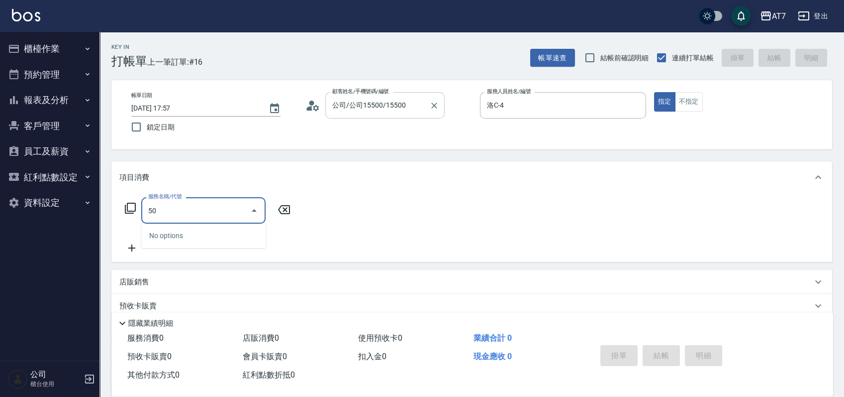
type input "501"
type input "30"
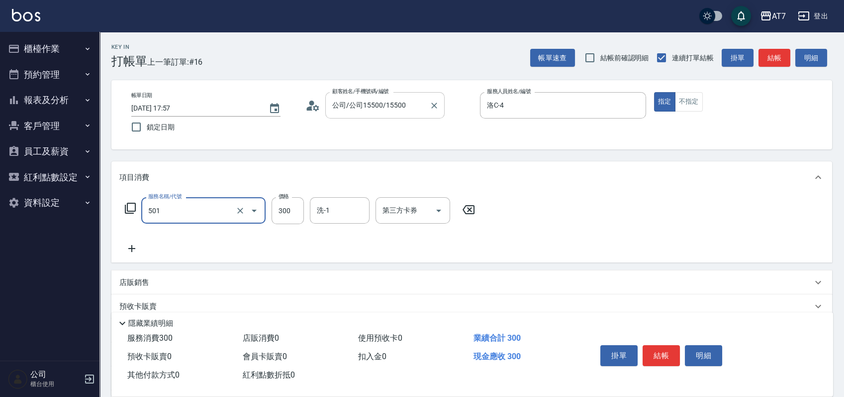
type input "洗髮(互助)(501)"
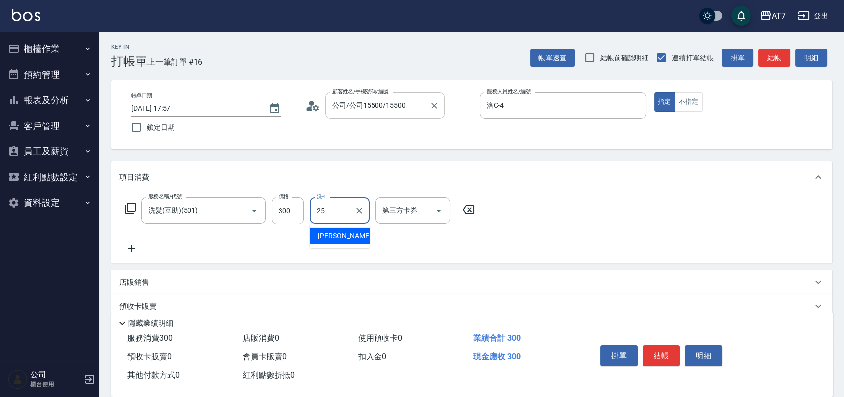
type input "Sandy-25"
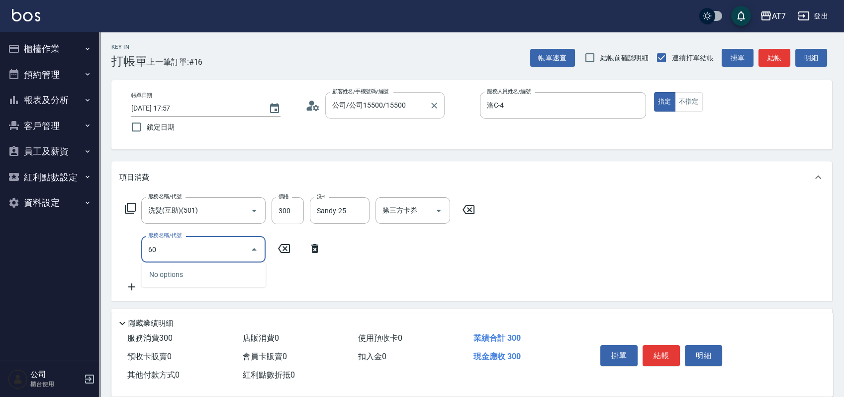
type input "600"
type input "90"
type input "深層護髮(600)"
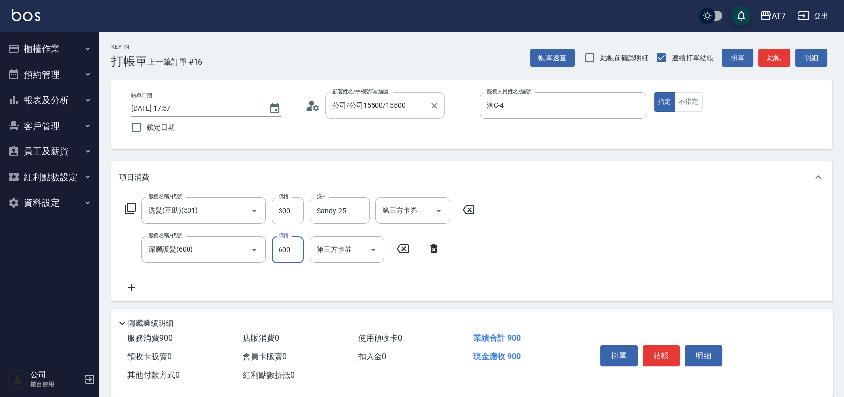
type input "5"
type input "30"
type input "500"
type input "80"
type input "500"
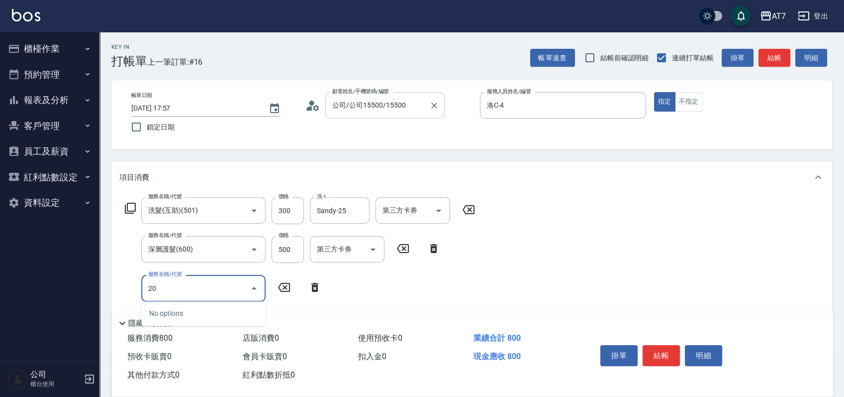
type input "200"
type input "230"
type input "燙髮(200)"
type input "2"
type input "80"
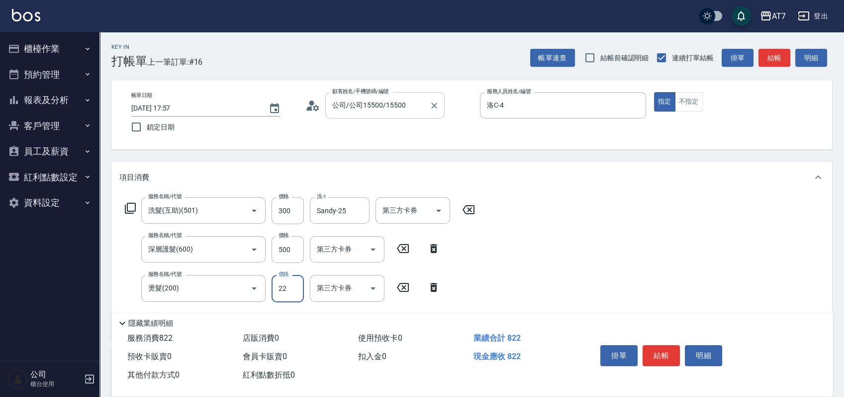
type input "220"
type input "100"
type input "2200"
type input "300"
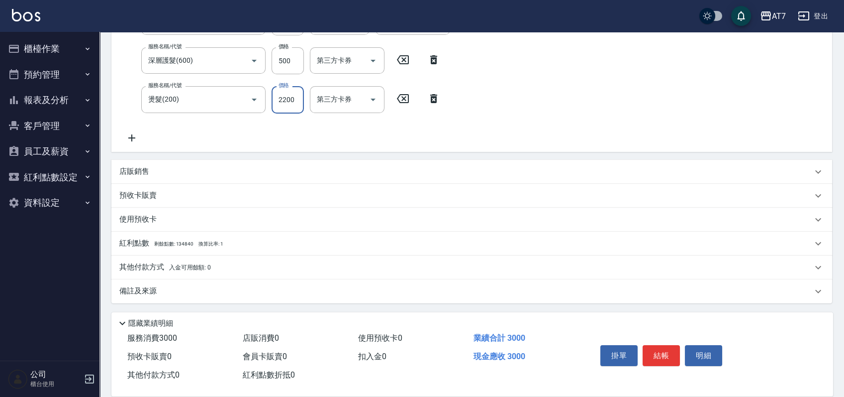
type input "2200"
click at [243, 263] on div "其他付款方式 入金可用餘額: 0" at bounding box center [465, 267] width 693 height 11
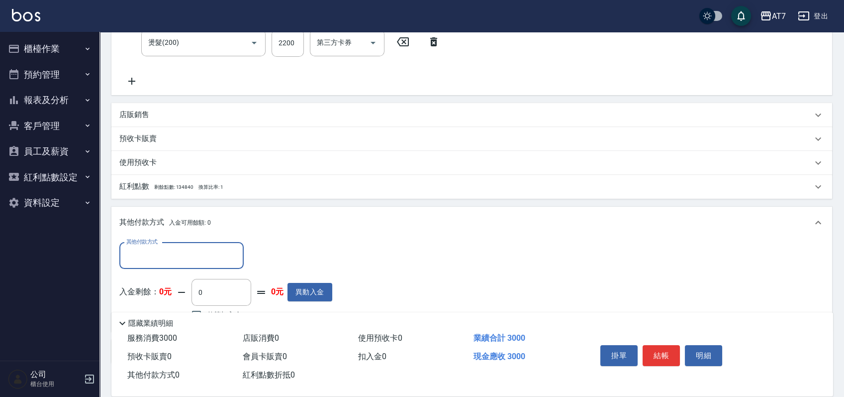
scroll to position [304, 0]
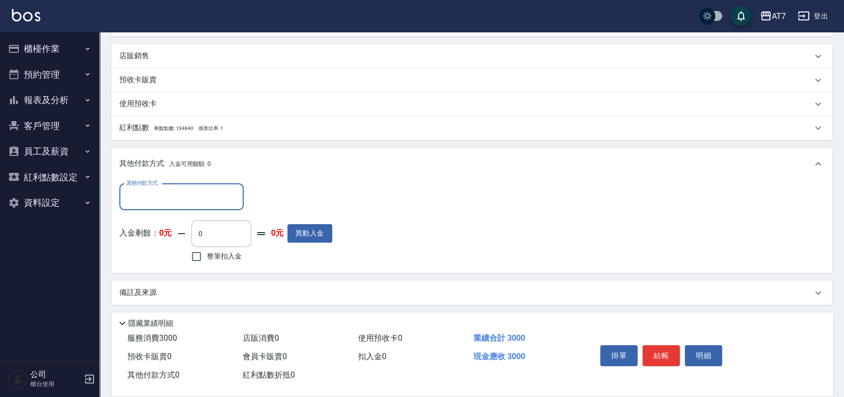
click at [185, 201] on input "其他付款方式" at bounding box center [181, 196] width 115 height 17
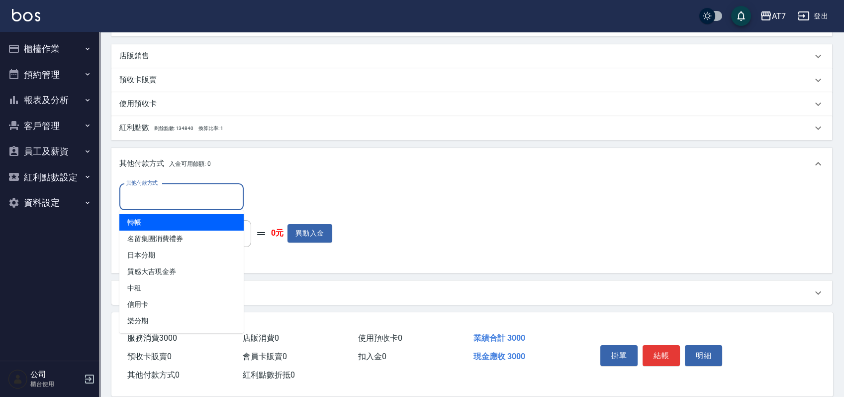
click at [167, 220] on span "轉帳" at bounding box center [181, 222] width 124 height 16
type input "轉帳"
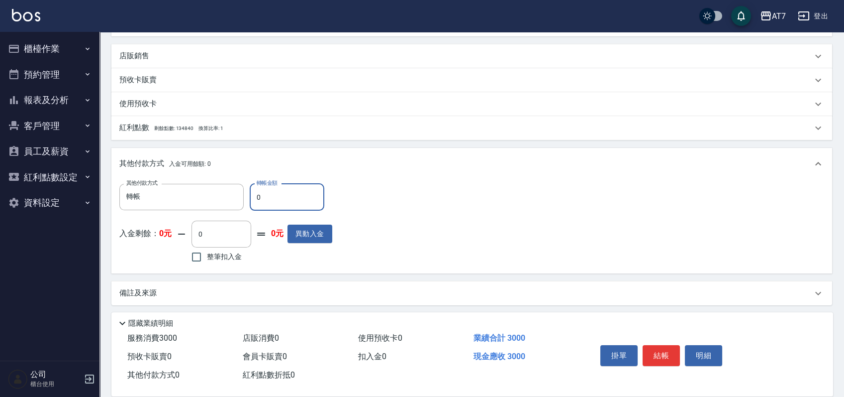
type input "30"
type input "290"
type input "300"
type input "270"
type input "3000"
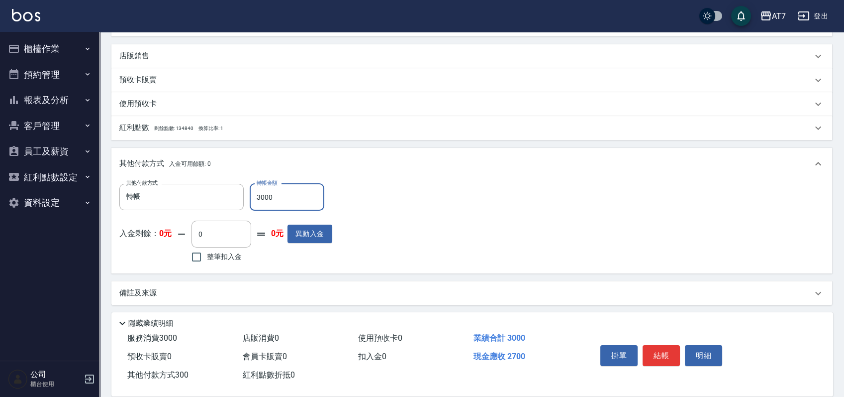
type input "0"
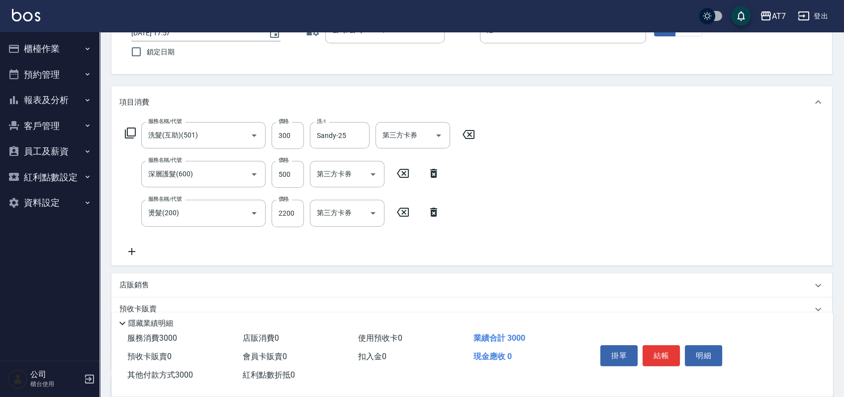
scroll to position [0, 0]
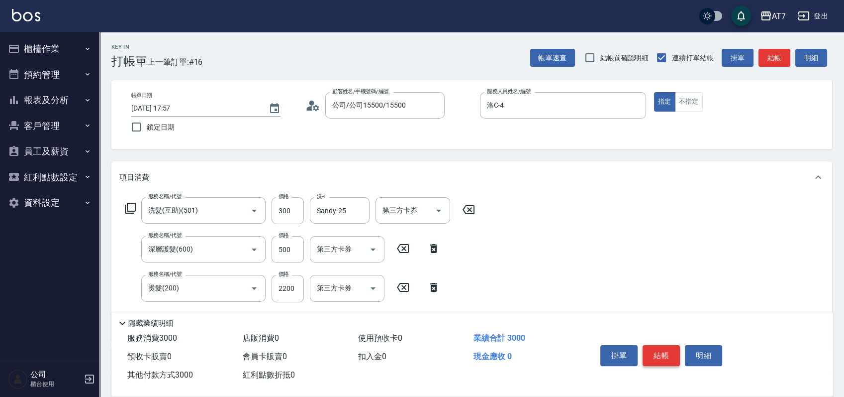
type input "3000"
click at [667, 348] on button "結帳" at bounding box center [661, 355] width 37 height 21
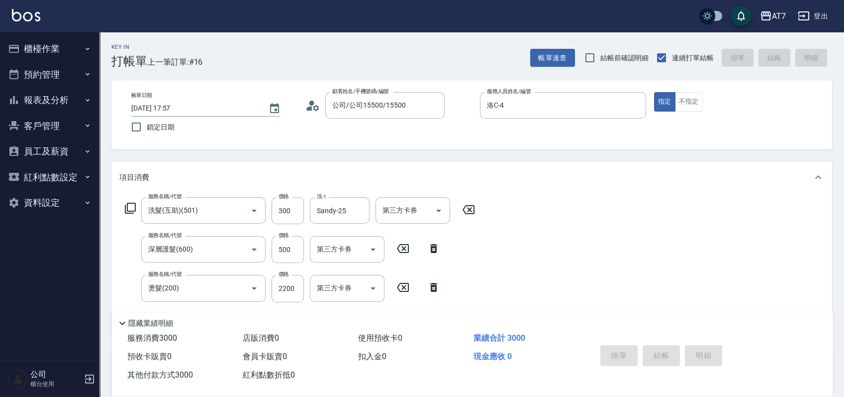
type input "2025/10/06 17:58"
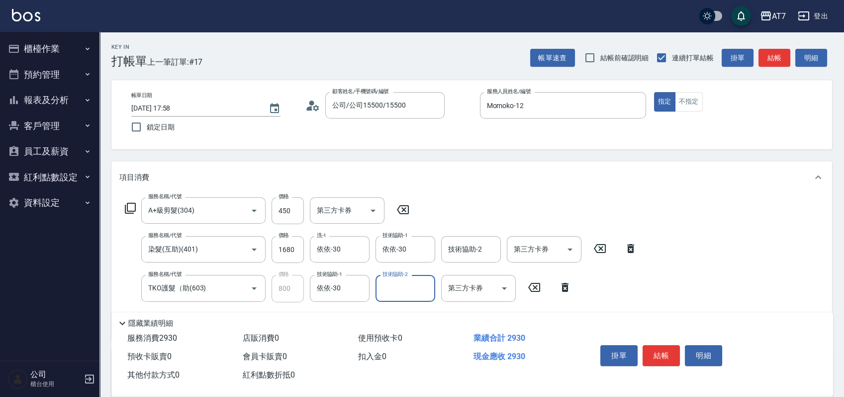
click at [664, 349] on button "結帳" at bounding box center [661, 355] width 37 height 21
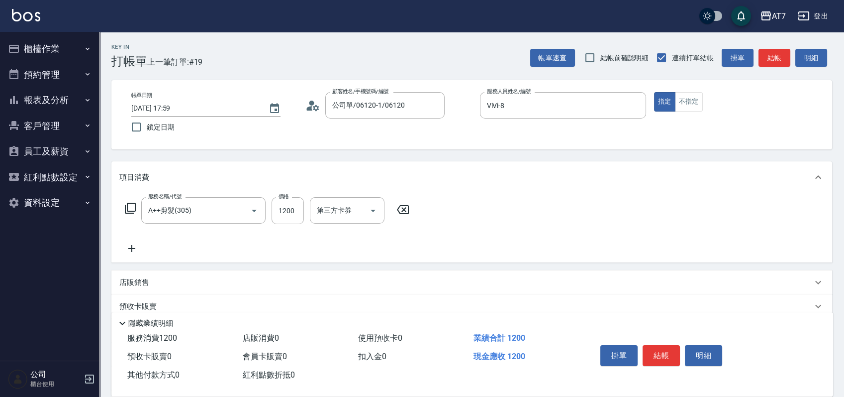
click at [543, 280] on div "店販銷售" at bounding box center [465, 282] width 693 height 10
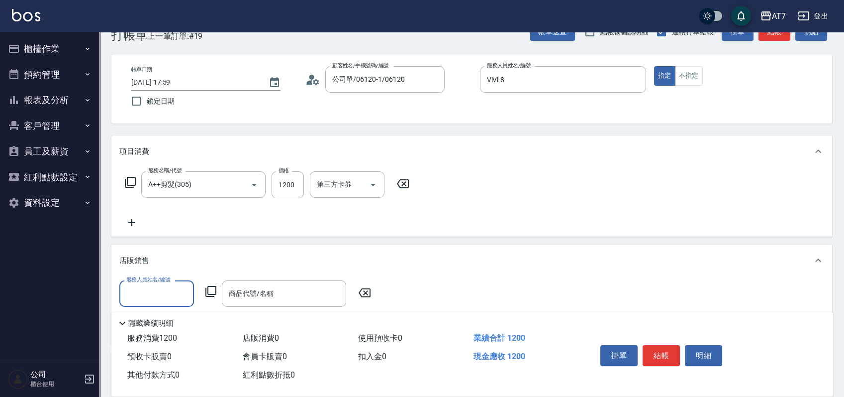
scroll to position [66, 0]
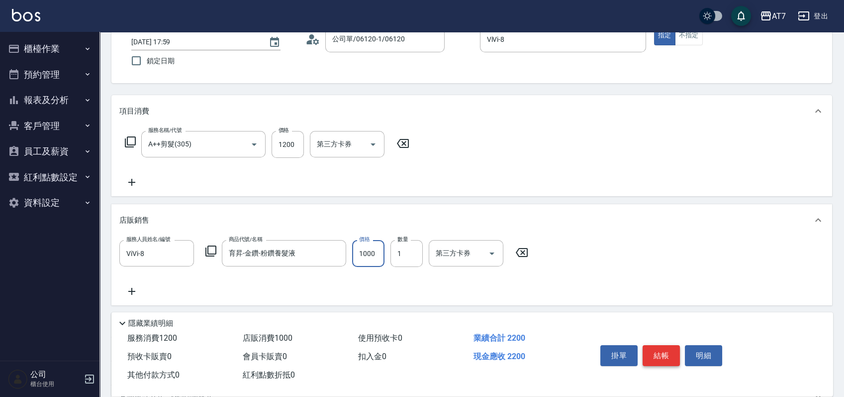
click at [657, 347] on button "結帳" at bounding box center [661, 355] width 37 height 21
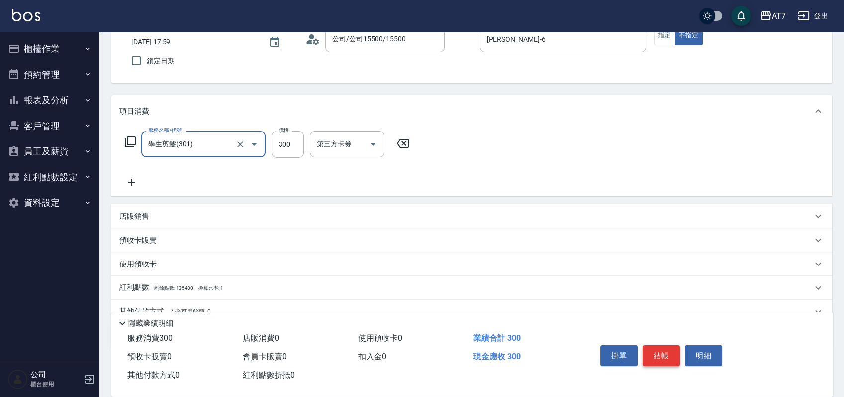
click at [657, 347] on button "結帳" at bounding box center [661, 355] width 37 height 21
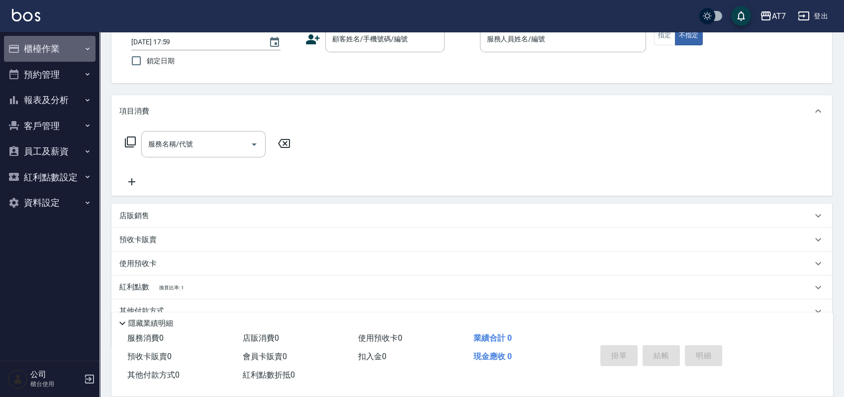
click at [46, 41] on button "櫃檯作業" at bounding box center [50, 49] width 92 height 26
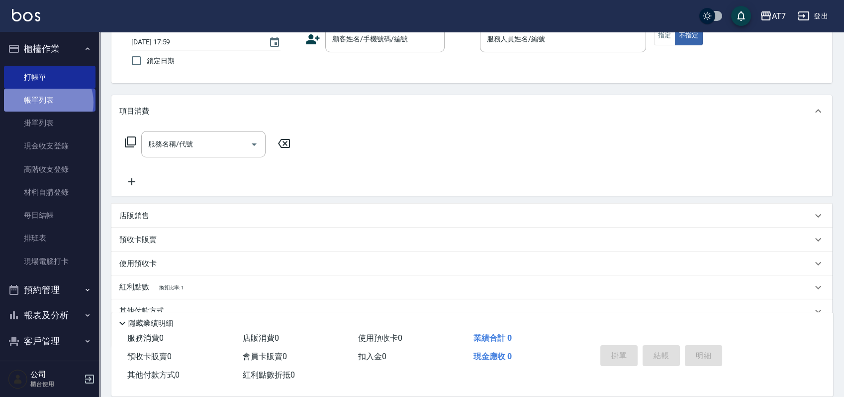
click at [47, 103] on link "帳單列表" at bounding box center [50, 100] width 92 height 23
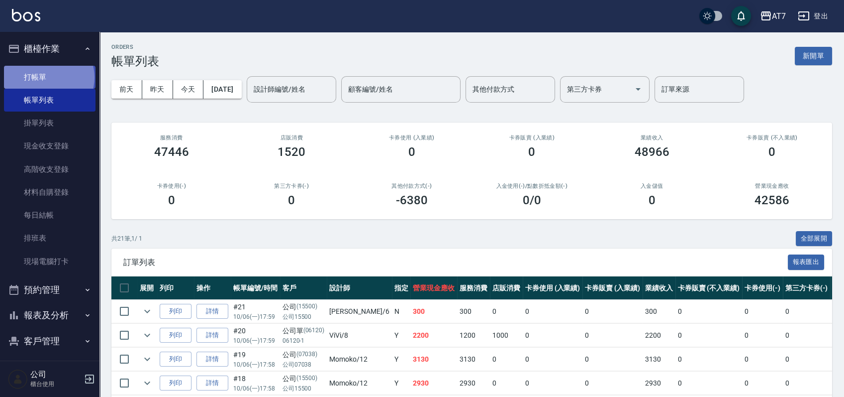
click at [48, 77] on link "打帳單" at bounding box center [50, 77] width 92 height 23
